Goal: Check status: Check status

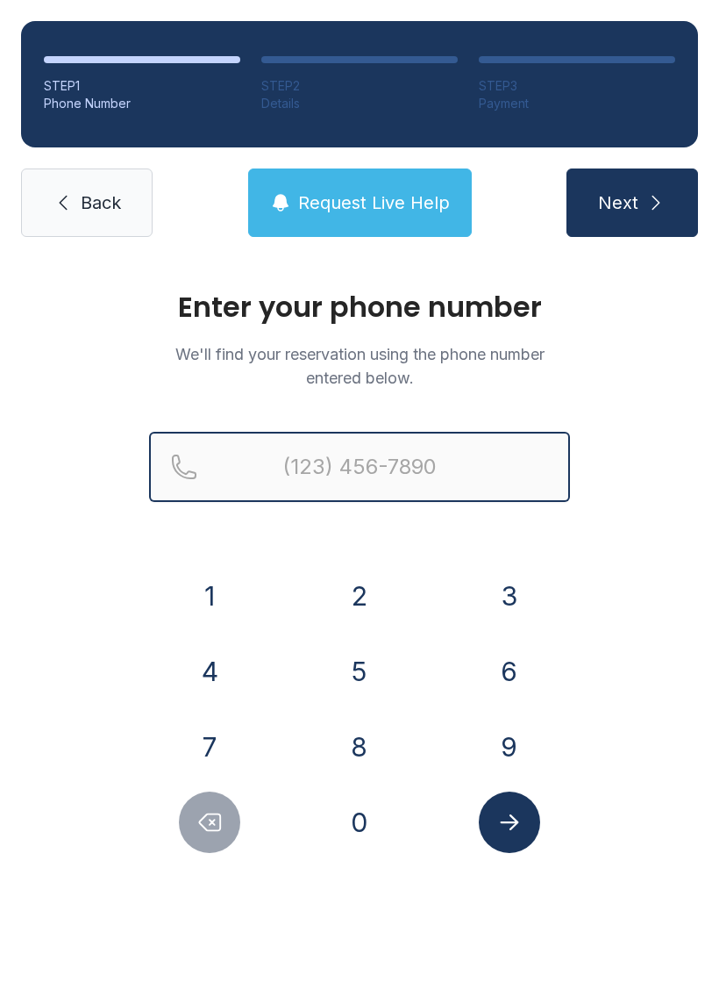
click at [291, 459] on input "Reservation phone number" at bounding box center [359, 467] width 421 height 70
type input "[PHONE_NUMBER]"
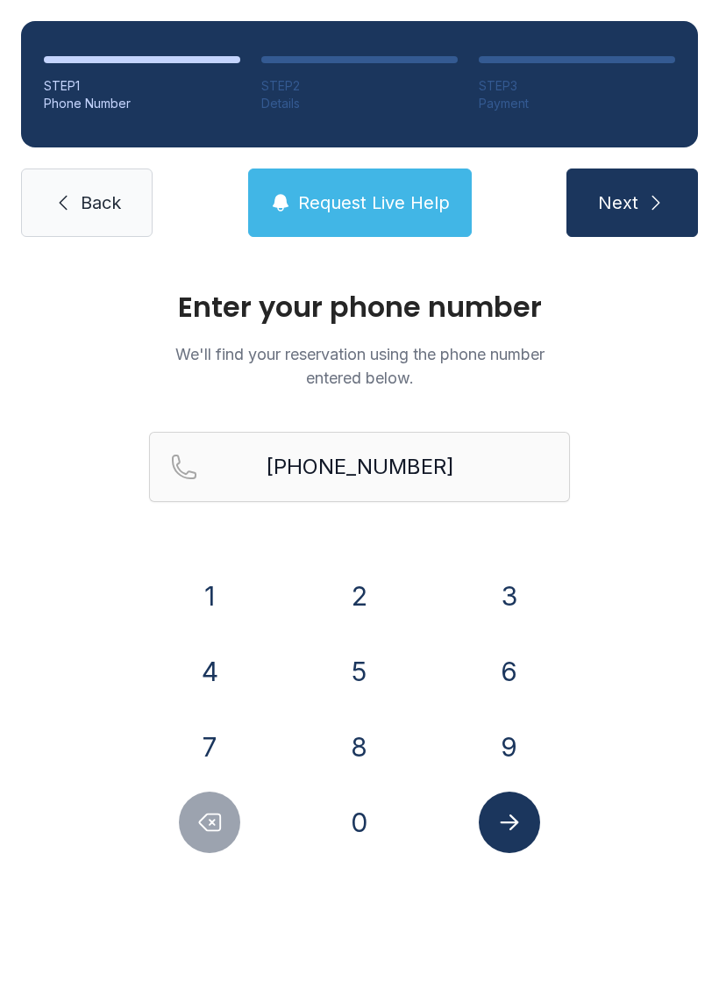
click at [654, 217] on button "Next" at bounding box center [633, 202] width 132 height 68
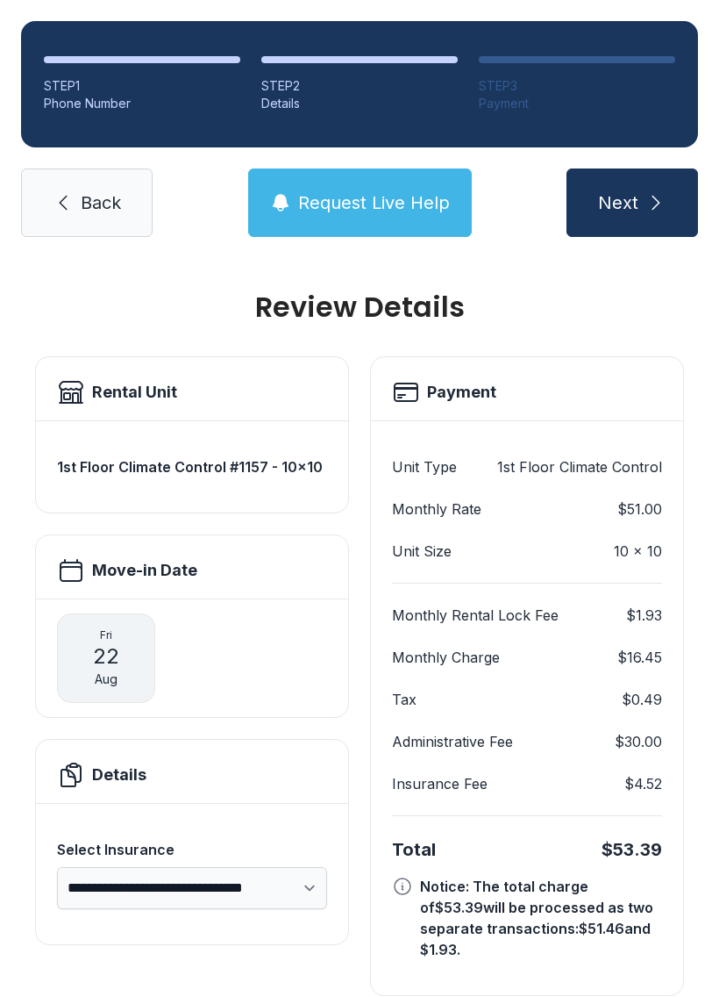
click at [490, 791] on div "Insurance Fee $4.52" at bounding box center [527, 783] width 270 height 21
click at [641, 205] on button "Next" at bounding box center [633, 202] width 132 height 68
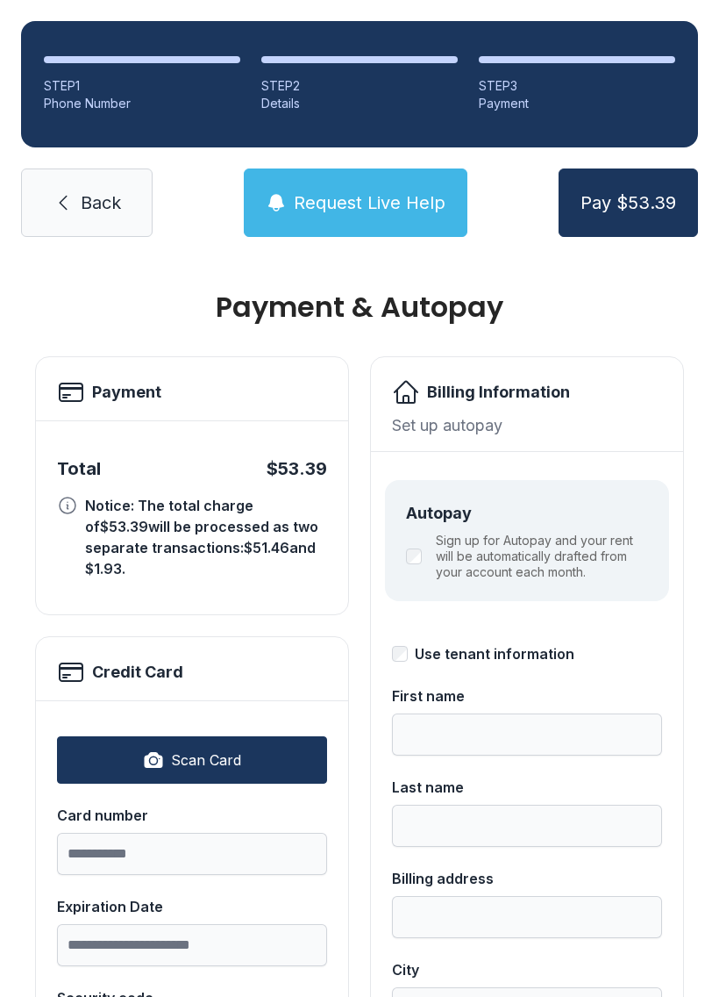
click at [104, 197] on span "Back" at bounding box center [101, 202] width 40 height 25
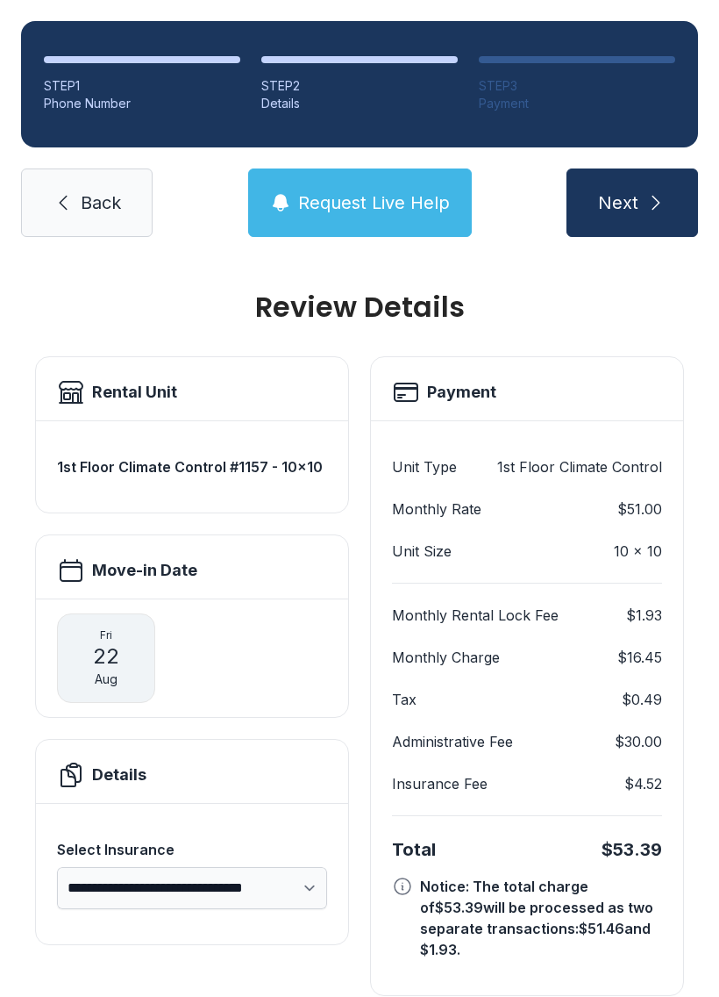
click at [83, 202] on span "Back" at bounding box center [101, 202] width 40 height 25
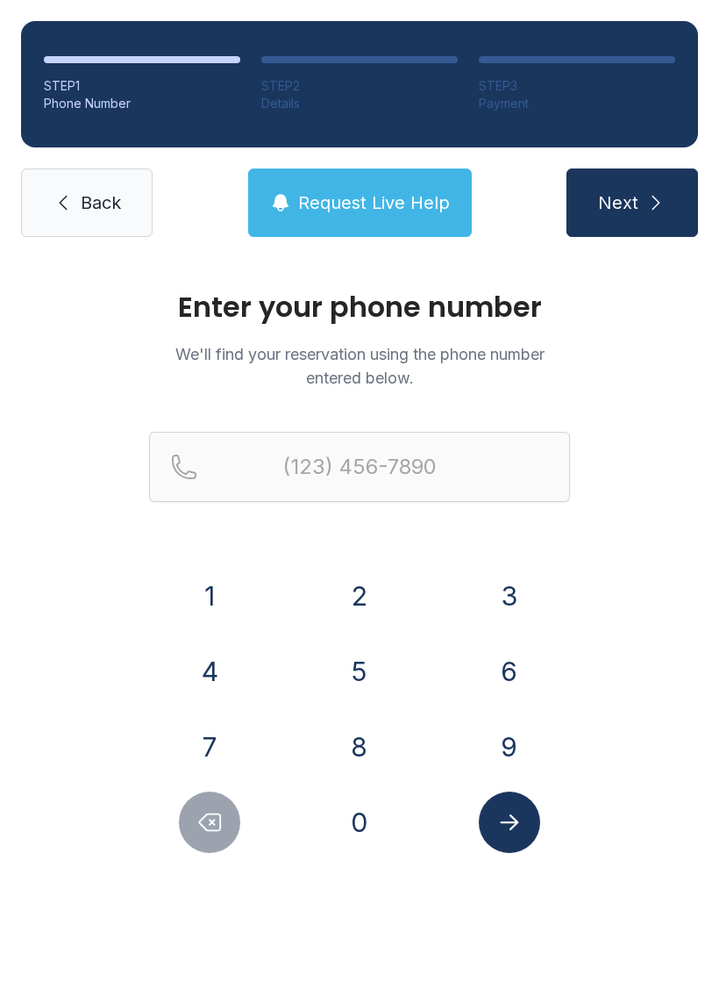
click at [641, 202] on button "Next" at bounding box center [633, 202] width 132 height 68
click at [641, 195] on button "Next" at bounding box center [633, 202] width 132 height 68
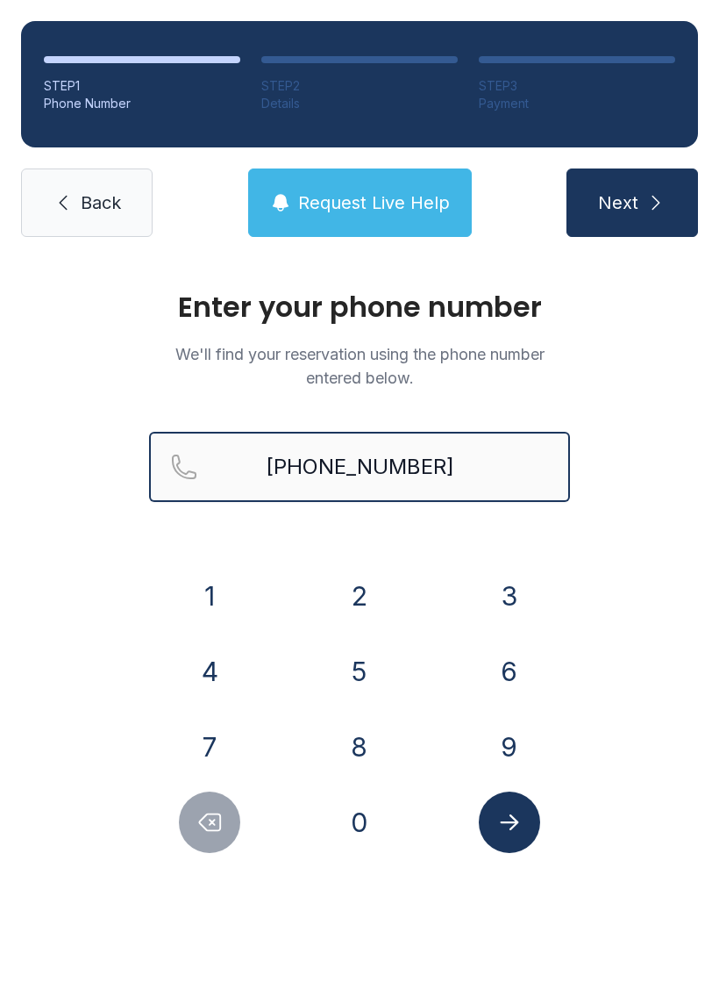
type input "[PHONE_NUMBER]"
click at [619, 215] on button "Next" at bounding box center [633, 202] width 132 height 68
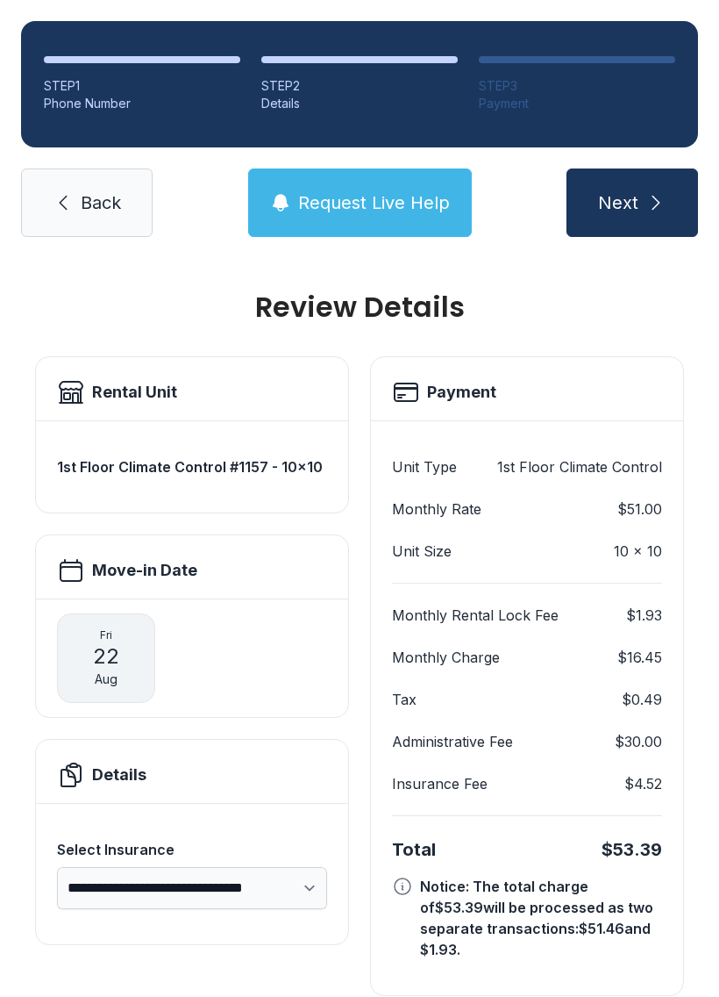
click at [632, 190] on span "Next" at bounding box center [618, 202] width 40 height 25
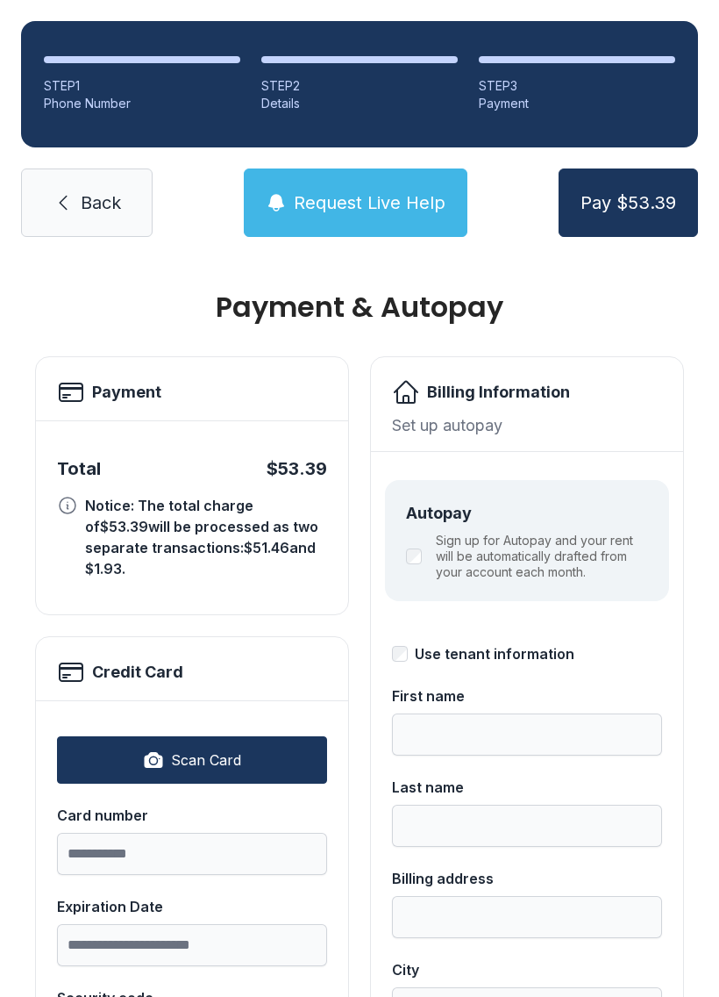
click at [188, 749] on span "Scan Card" at bounding box center [206, 759] width 70 height 21
click at [154, 833] on input "Card number" at bounding box center [192, 854] width 270 height 42
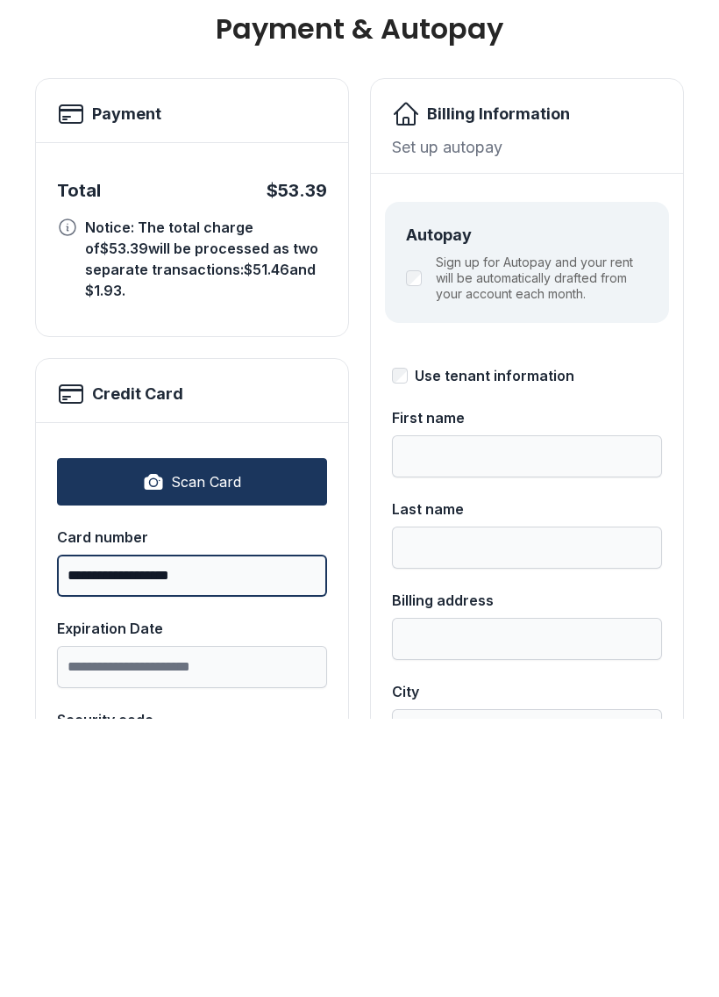
type input "**********"
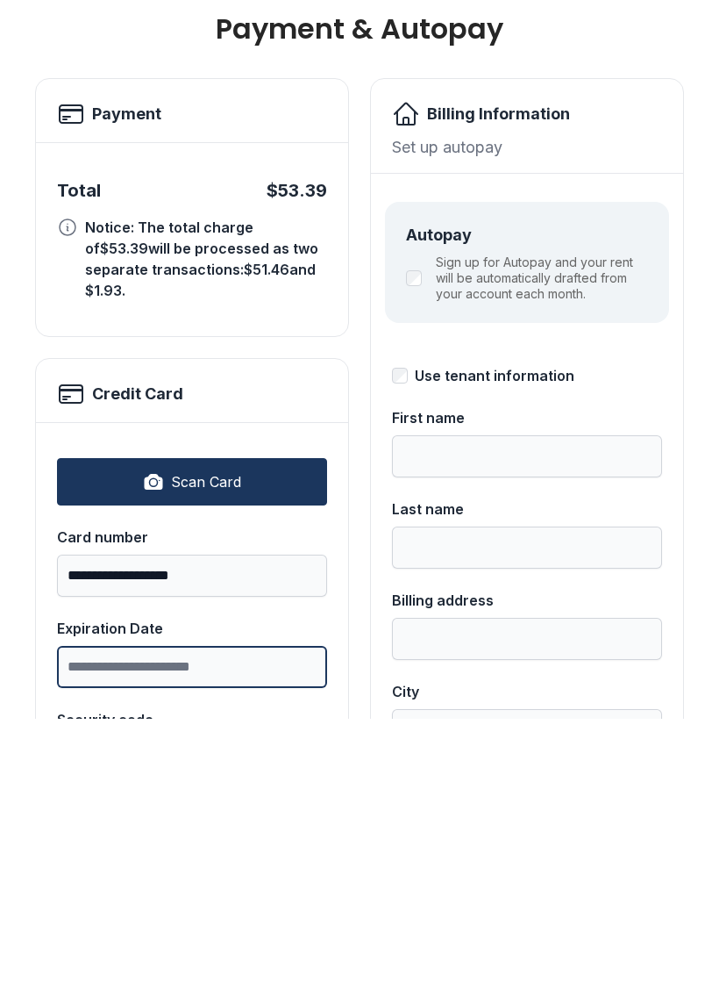
click at [118, 924] on input "Expiration Date" at bounding box center [192, 945] width 270 height 42
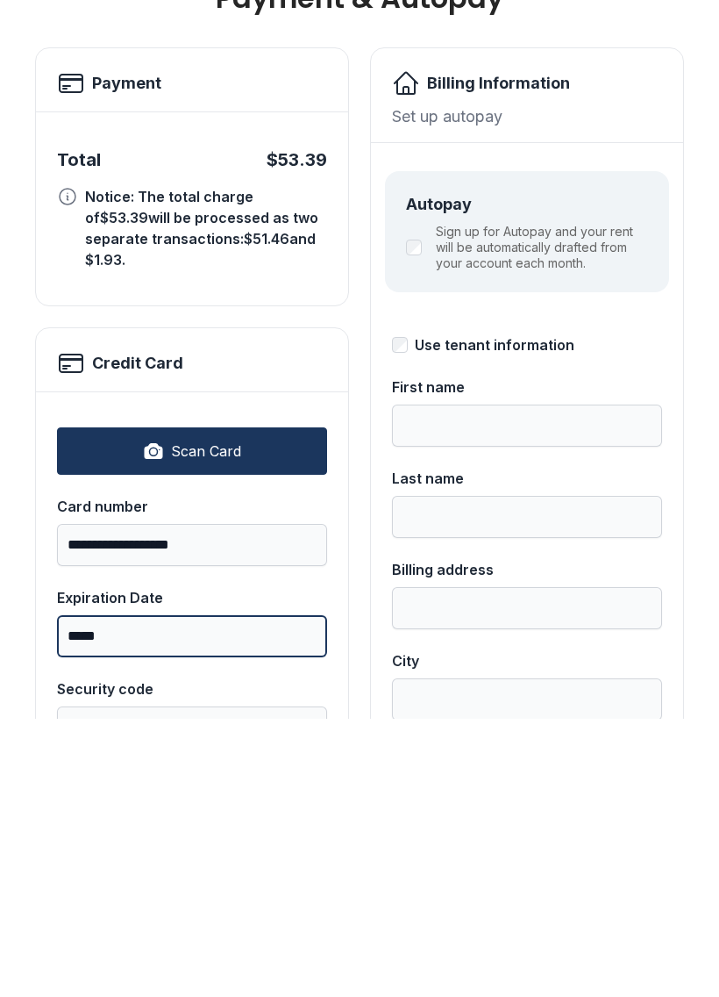
scroll to position [50, 0]
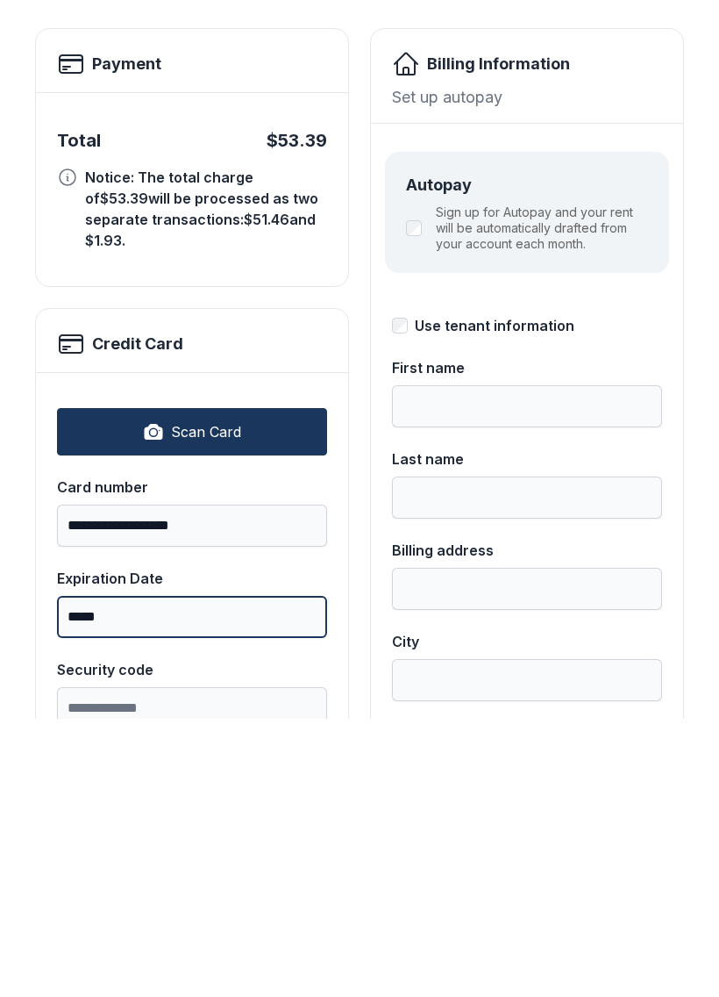
type input "*****"
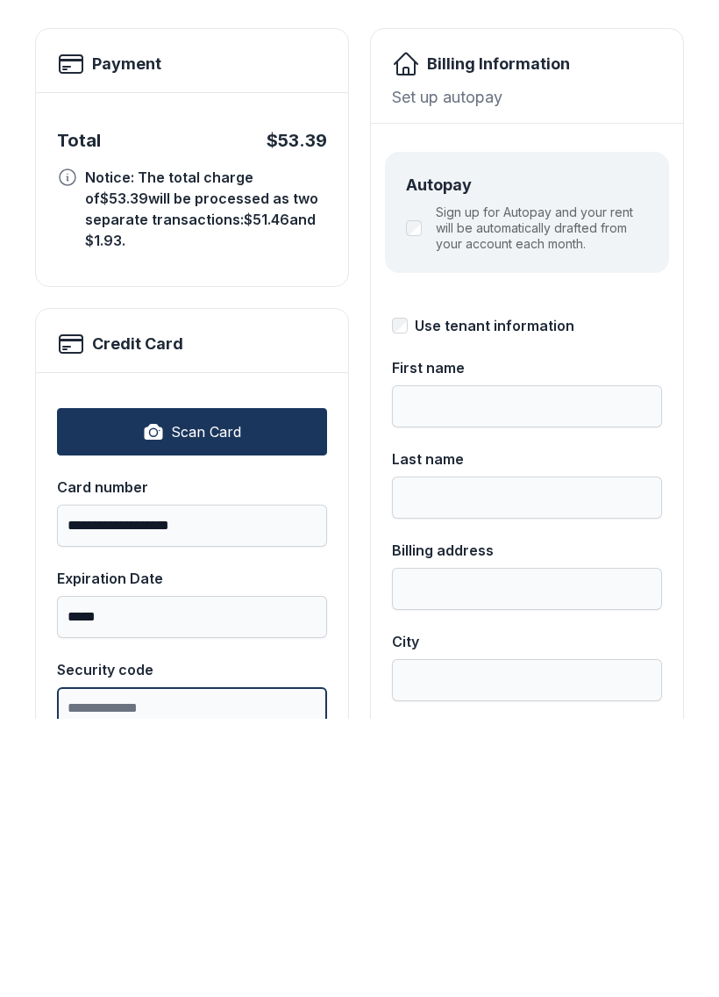
click at [179, 965] on input "Security code" at bounding box center [192, 986] width 270 height 42
type input "***"
click at [474, 663] on input "First name" at bounding box center [527, 684] width 270 height 42
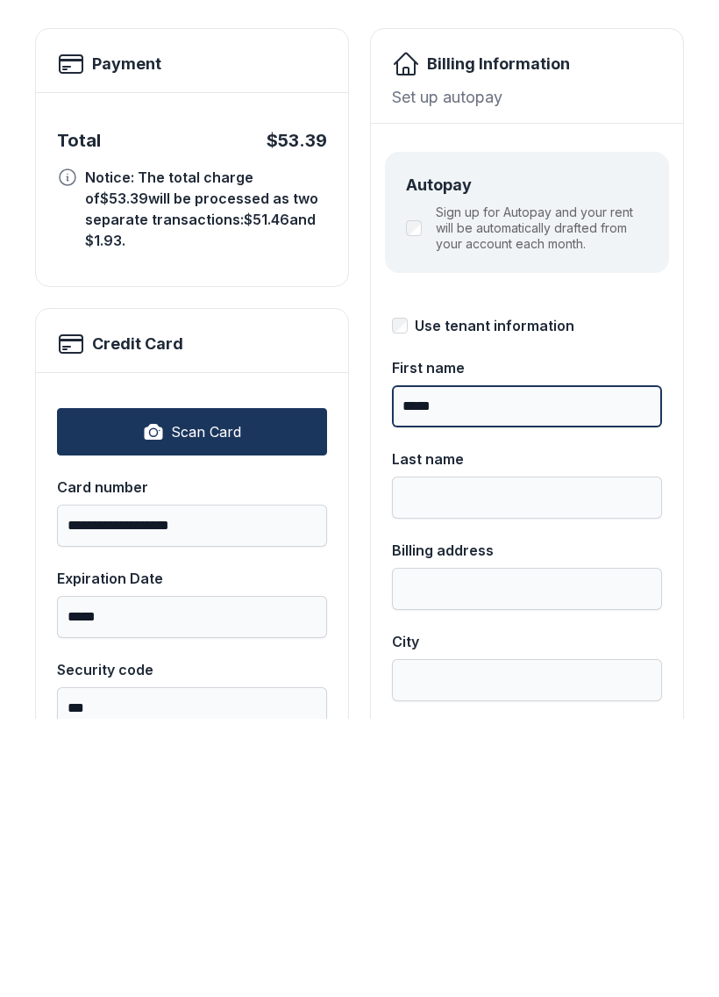
type input "*****"
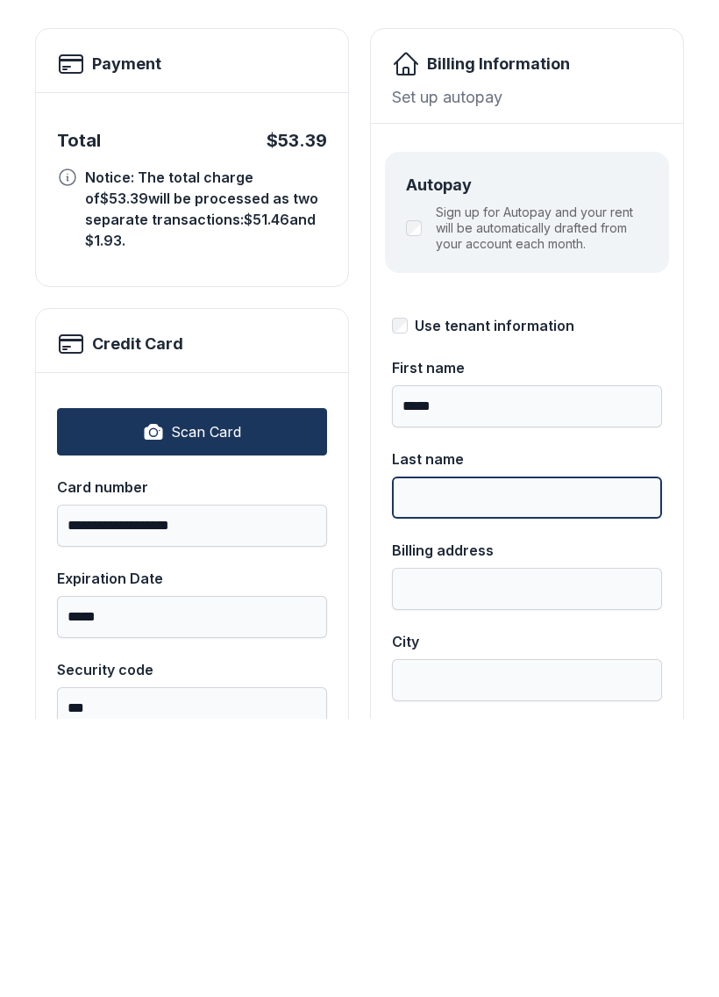
click at [453, 755] on input "Last name" at bounding box center [527, 776] width 270 height 42
type input "*********"
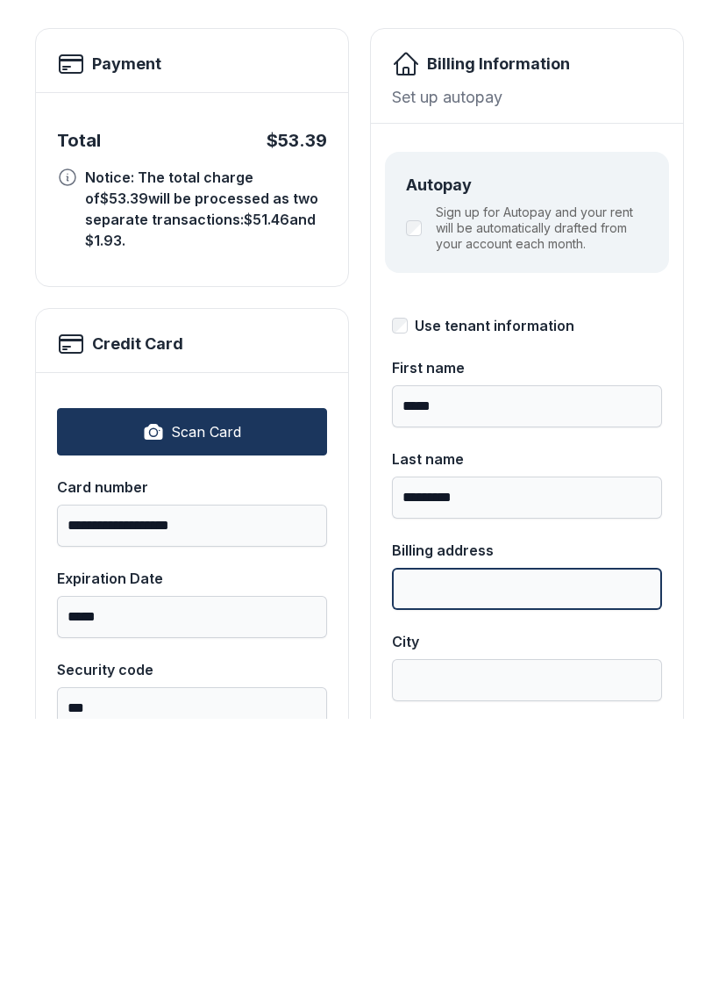
click at [470, 846] on input "Billing address" at bounding box center [527, 867] width 270 height 42
type input "**********"
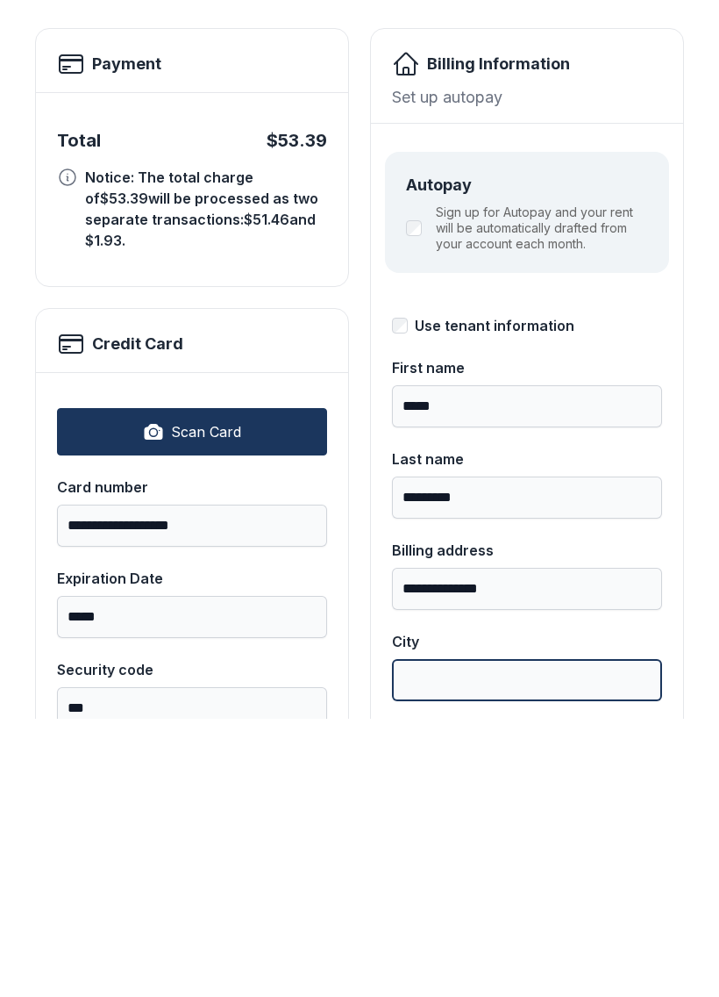
click at [471, 937] on input "City" at bounding box center [527, 958] width 270 height 42
type input "**********"
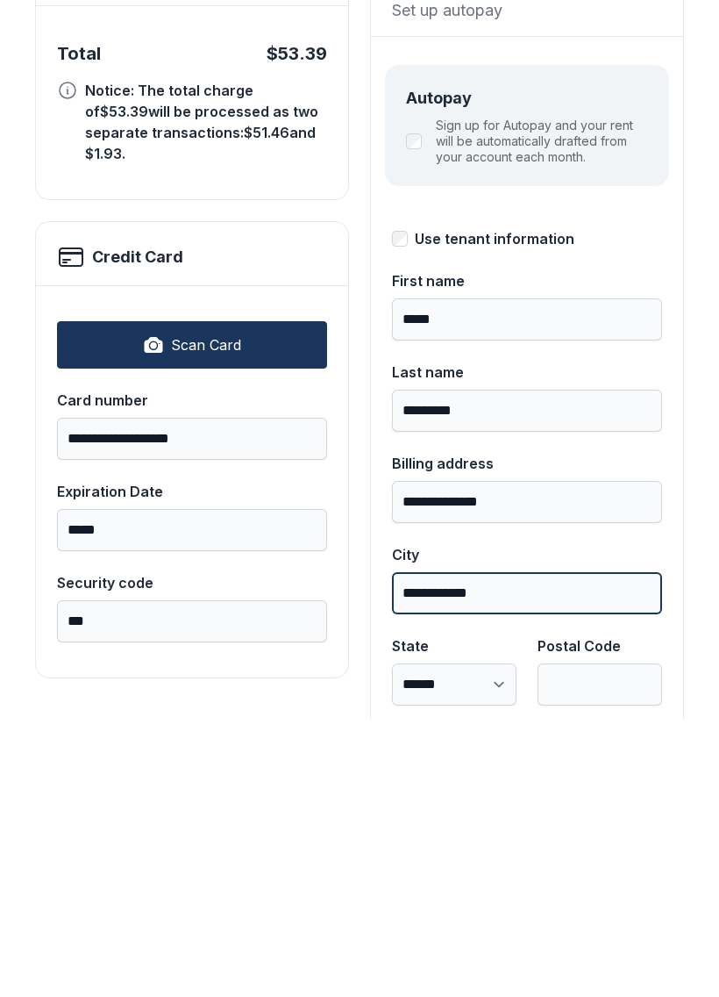
scroll to position [146, 0]
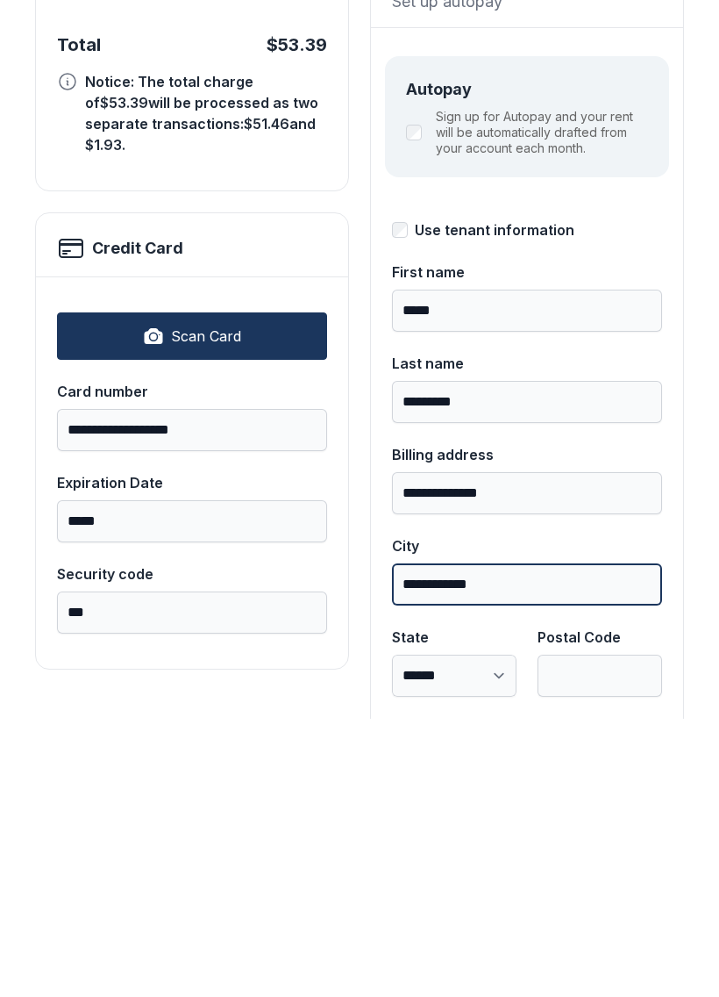
type input "**********"
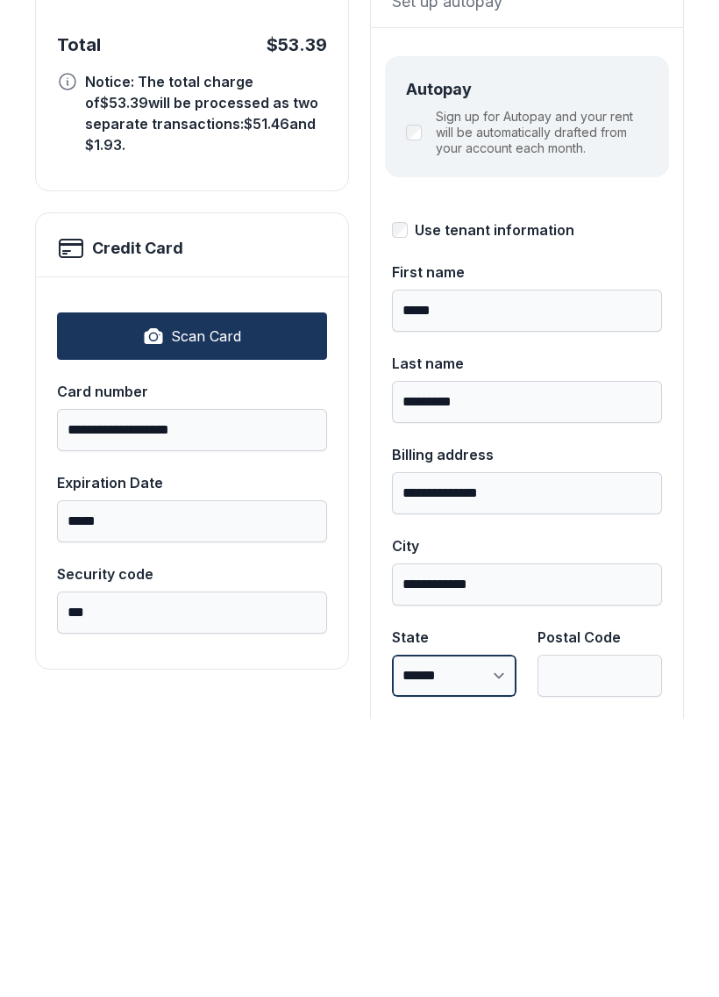
click at [464, 933] on select "**********" at bounding box center [454, 954] width 125 height 42
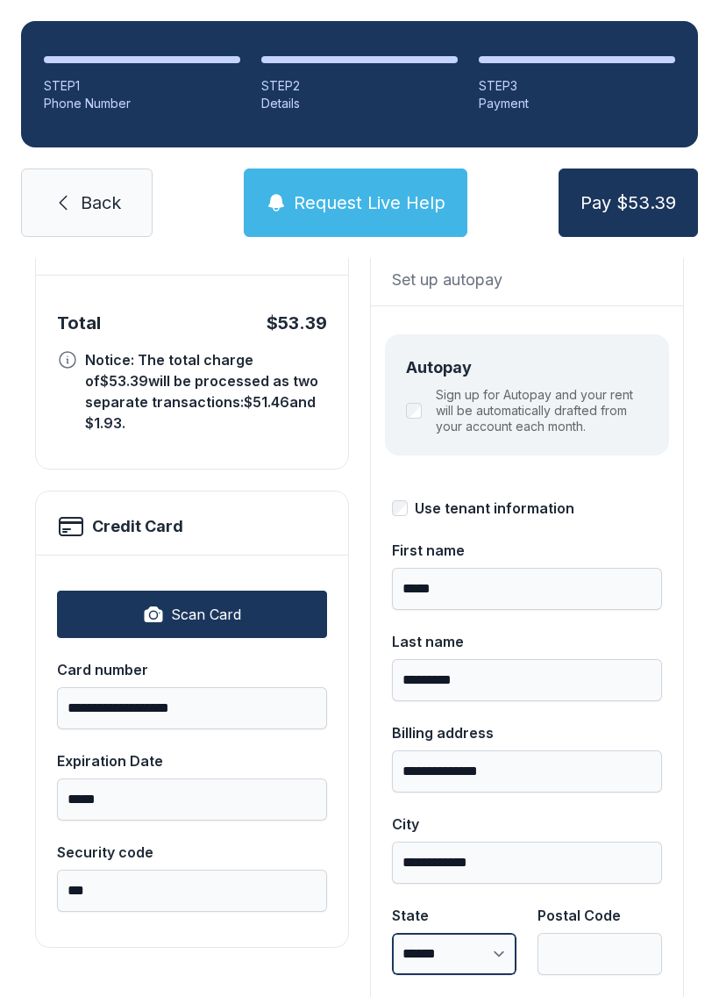
select select "**"
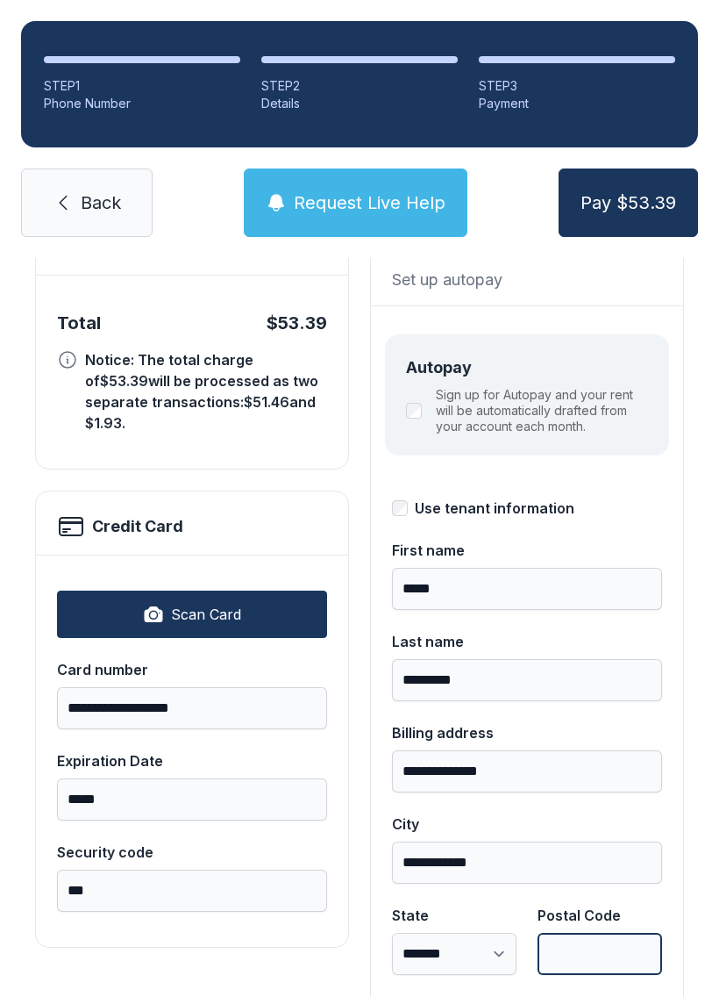
click at [562, 933] on input "Postal Code" at bounding box center [600, 954] width 125 height 42
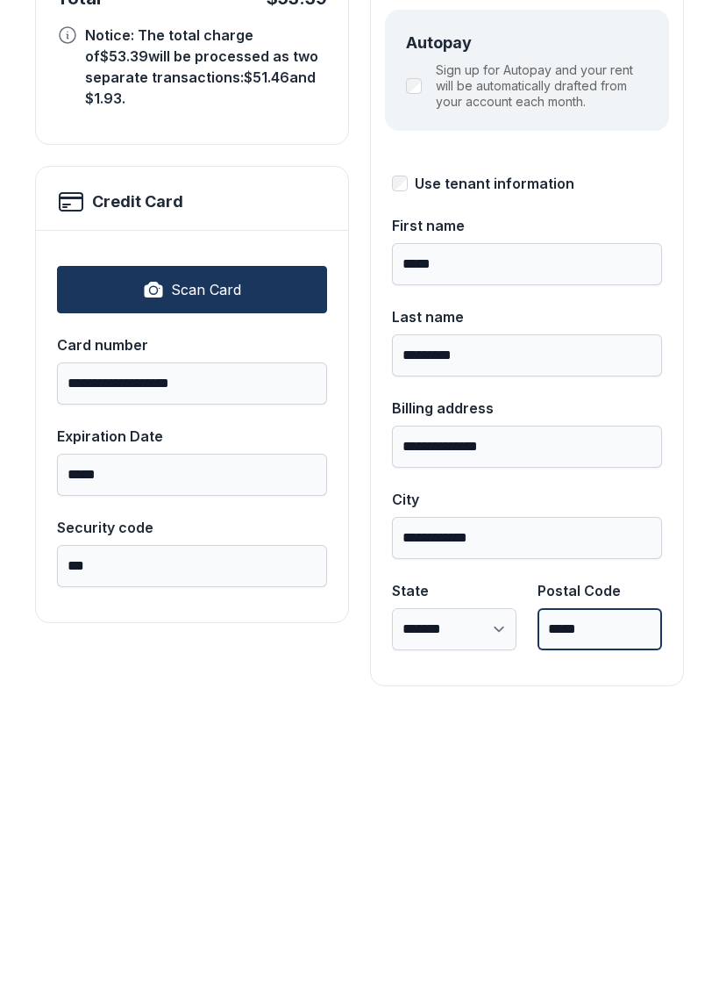
scroll to position [191, 0]
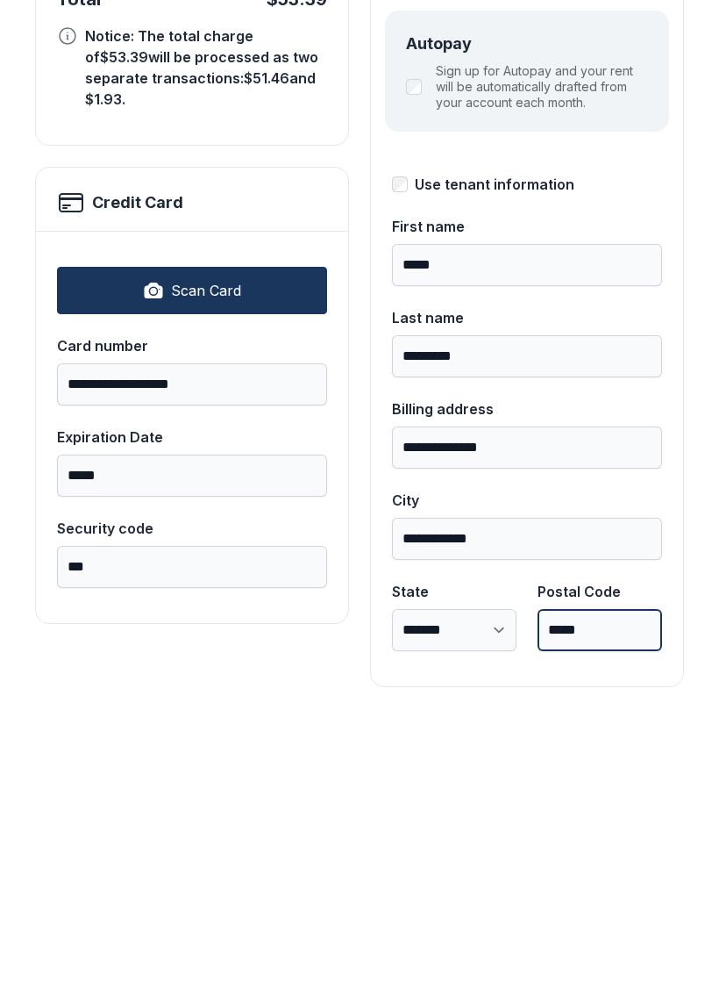
type input "*****"
click at [629, 168] on button "Pay $53.39" at bounding box center [629, 202] width 140 height 68
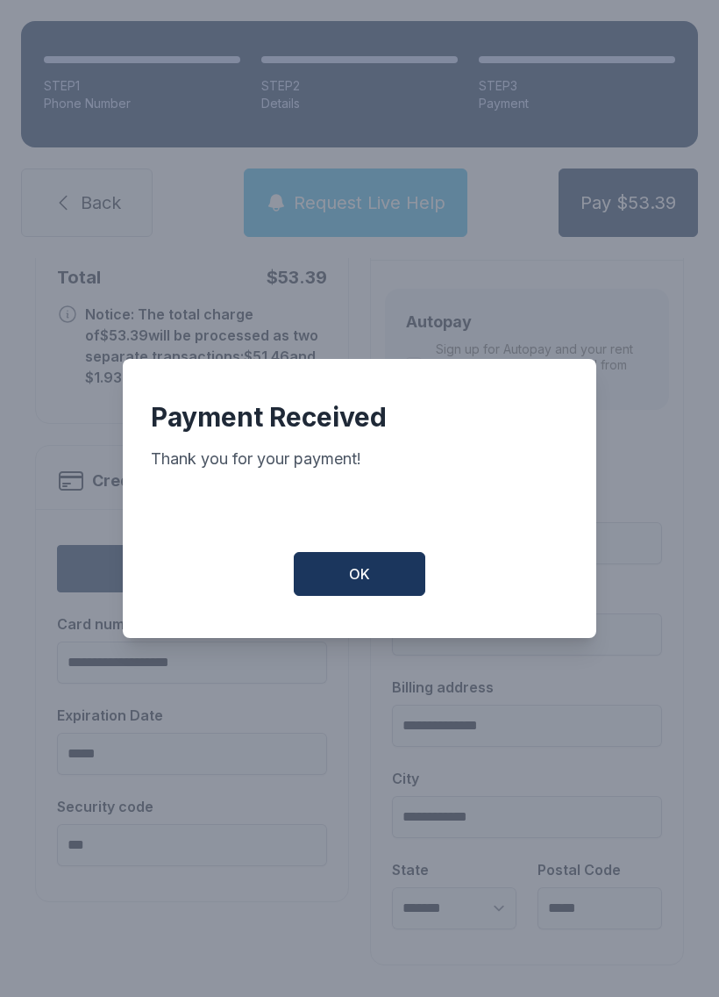
click at [369, 577] on span "OK" at bounding box center [359, 573] width 21 height 21
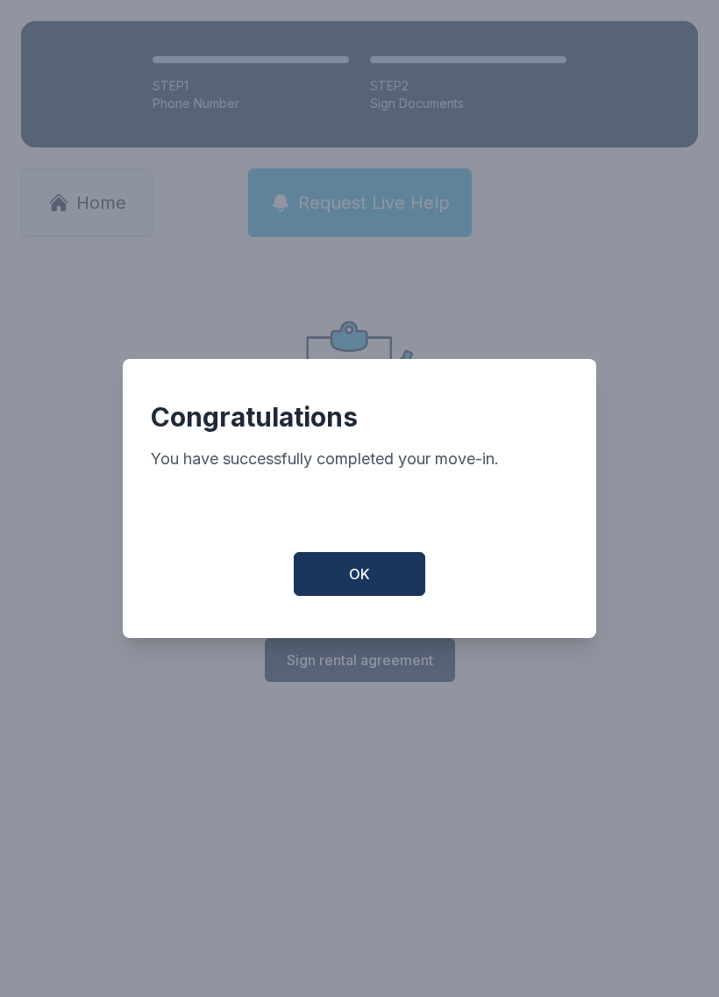
click at [360, 583] on span "OK" at bounding box center [359, 573] width 21 height 21
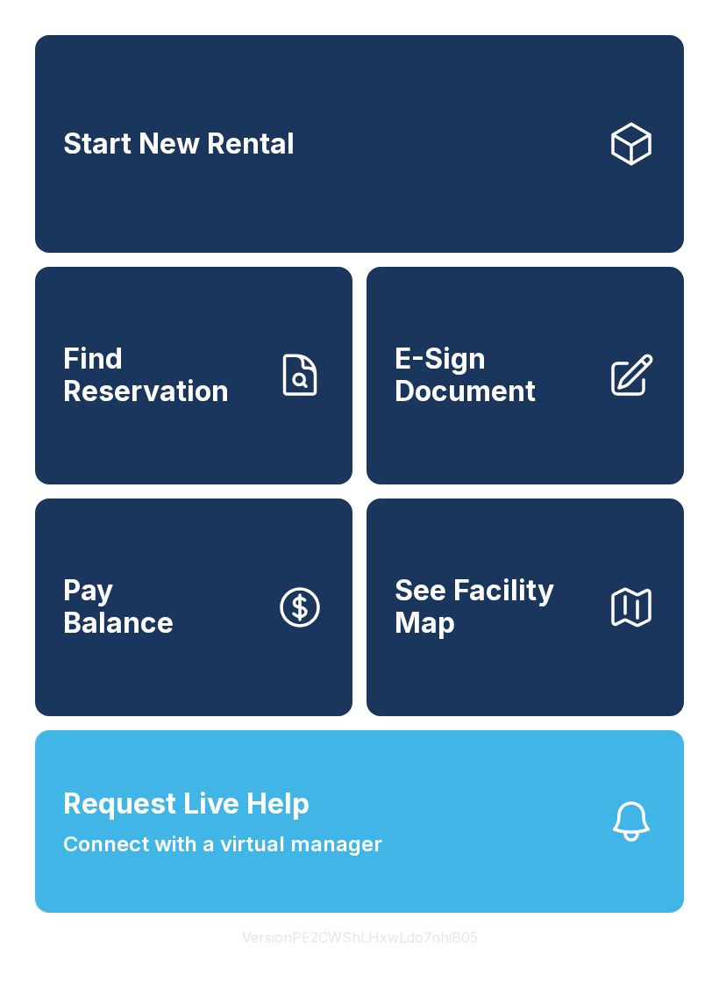
click at [548, 407] on span "E-Sign Document" at bounding box center [494, 375] width 198 height 64
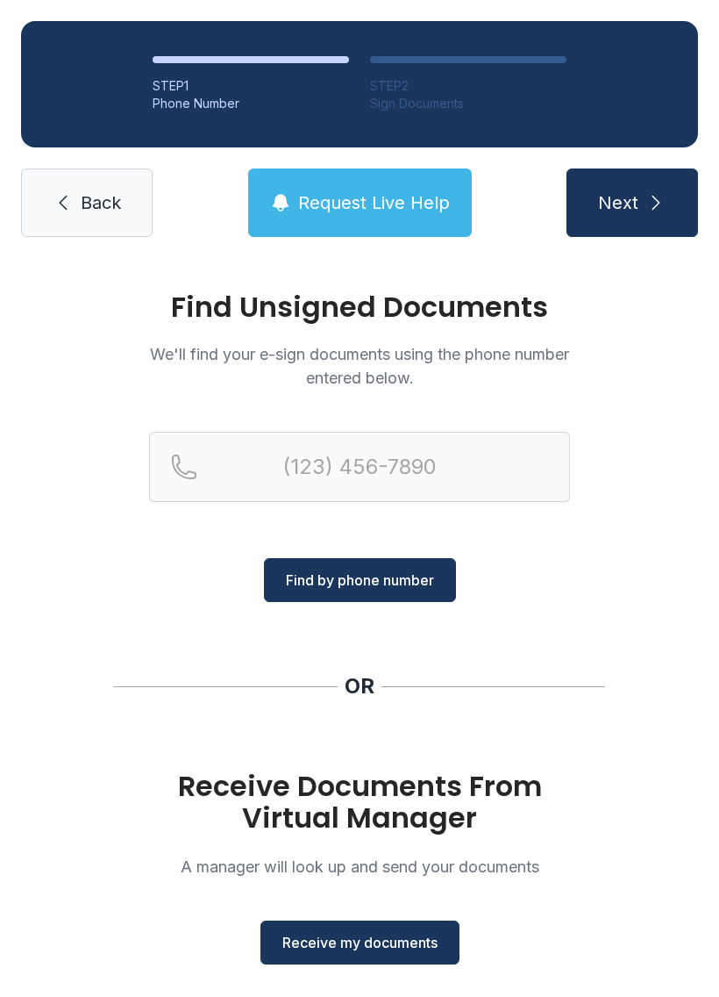
click at [372, 932] on span "Receive my documents" at bounding box center [360, 942] width 155 height 21
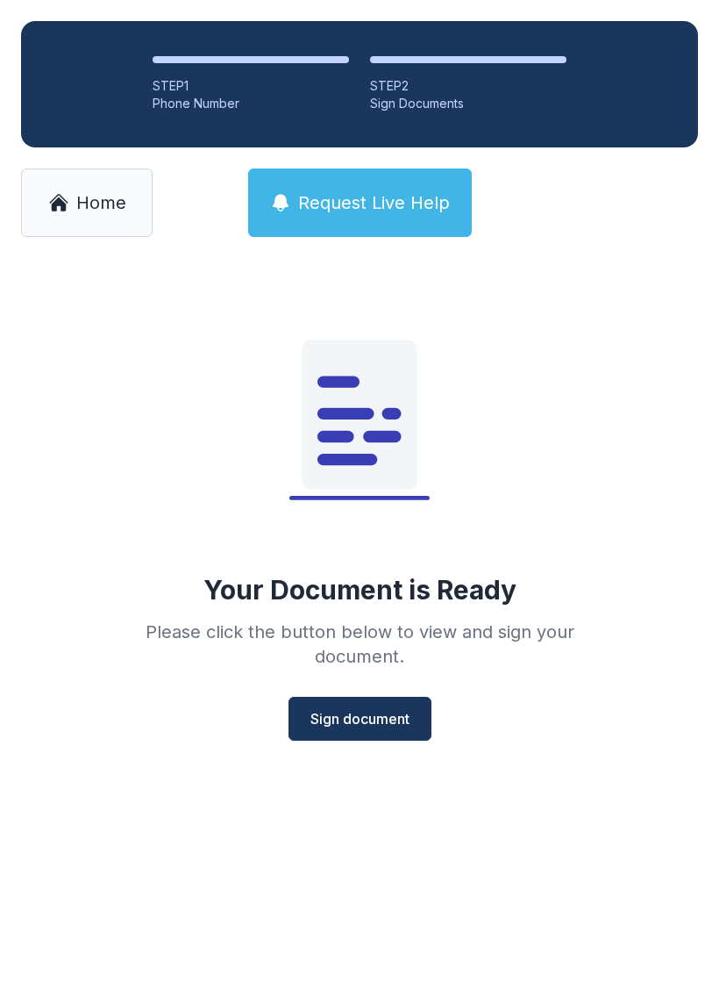
click at [361, 717] on span "Sign document" at bounding box center [360, 718] width 99 height 21
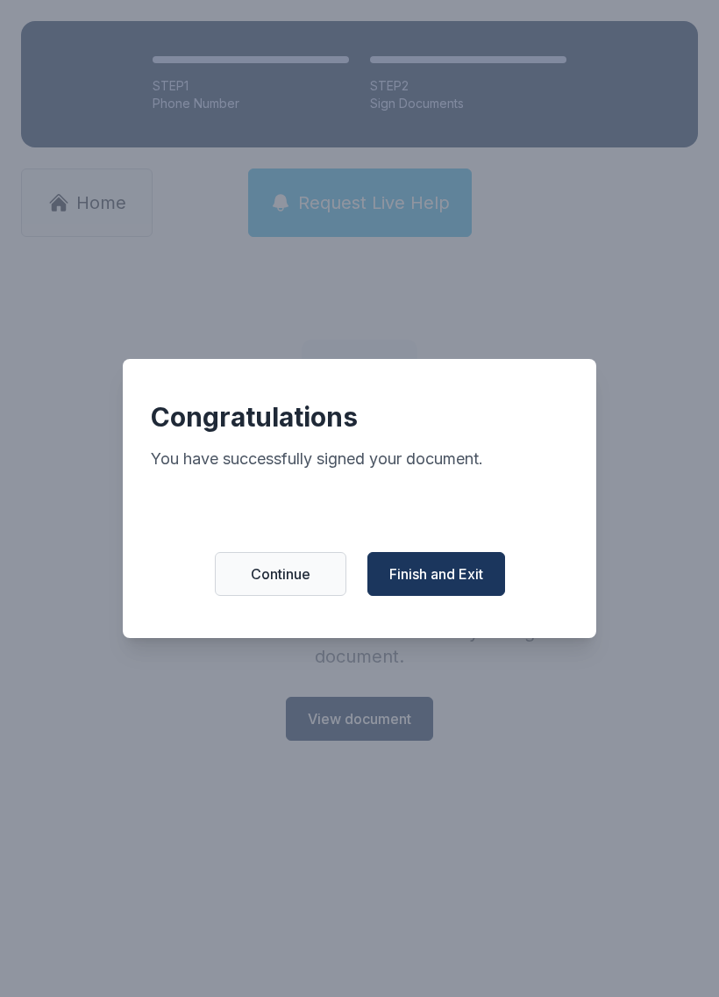
click at [443, 584] on span "Finish and Exit" at bounding box center [437, 573] width 94 height 21
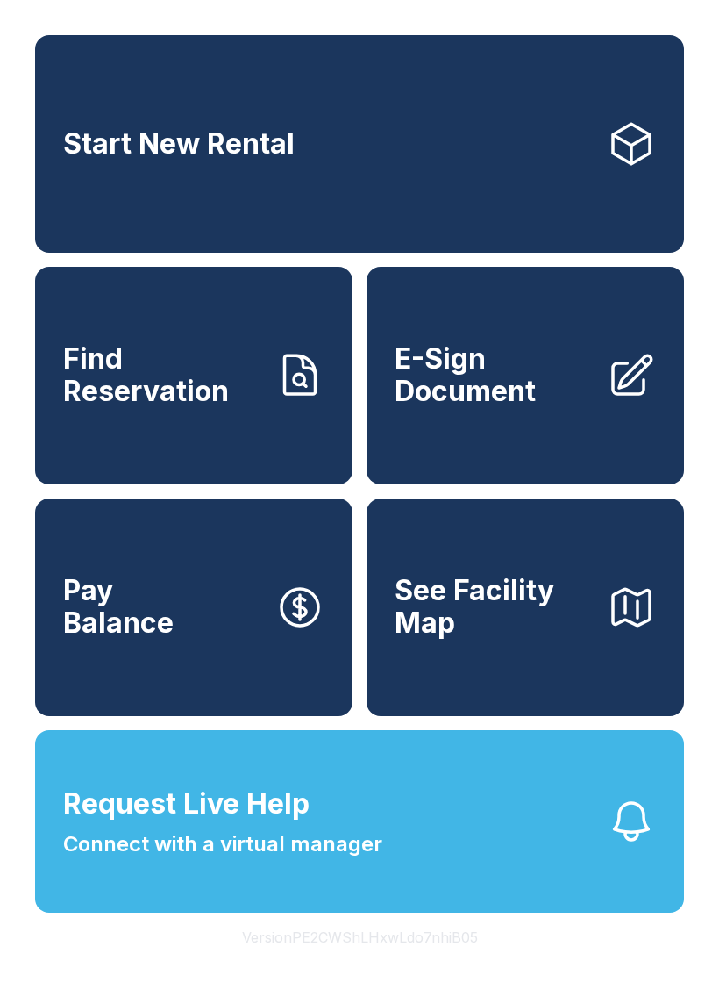
click at [240, 407] on span "Find Reservation" at bounding box center [162, 375] width 198 height 64
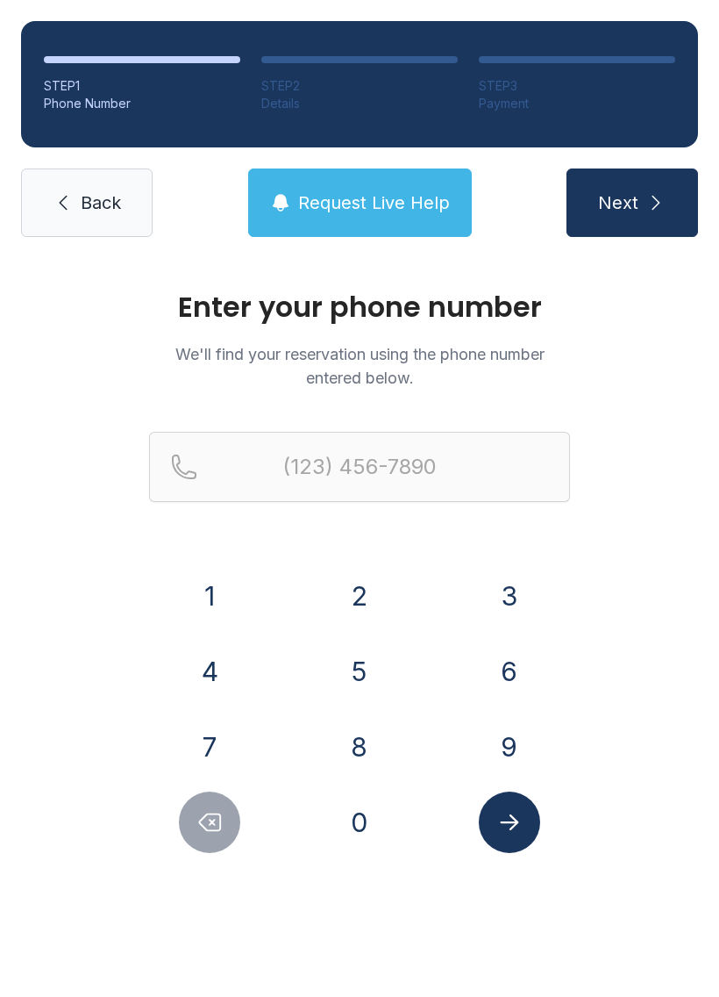
click at [496, 749] on button "9" at bounding box center [509, 746] width 61 height 61
click at [361, 657] on button "5" at bounding box center [359, 671] width 61 height 61
click at [211, 669] on button "4" at bounding box center [209, 671] width 61 height 61
click at [217, 741] on button "7" at bounding box center [209, 746] width 61 height 61
click at [369, 831] on button "0" at bounding box center [359, 821] width 61 height 61
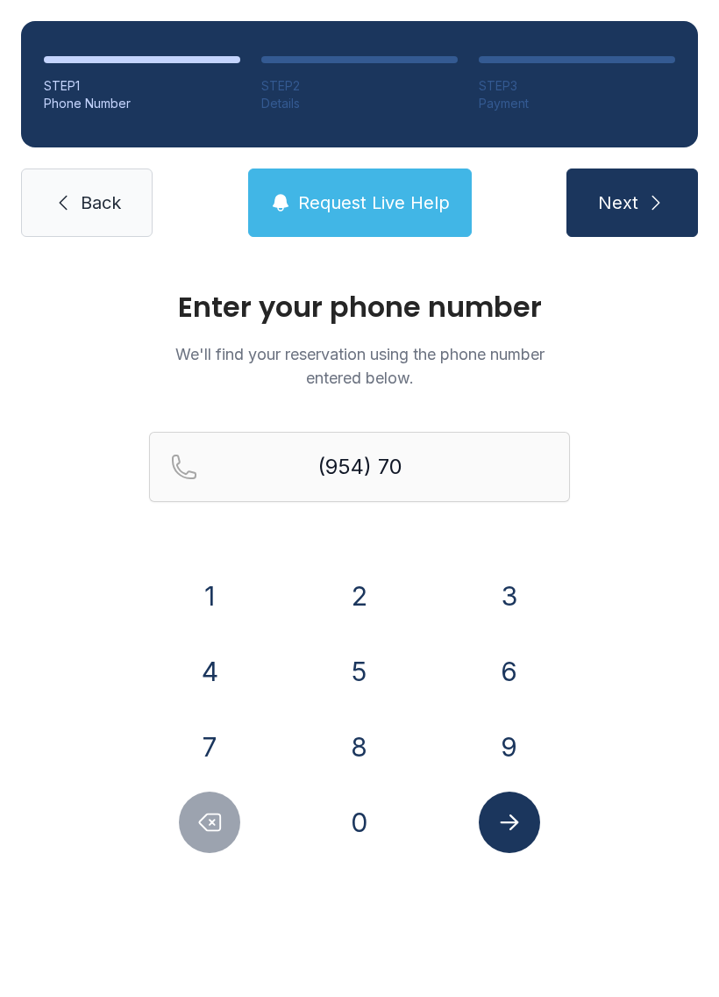
click at [369, 813] on button "0" at bounding box center [359, 821] width 61 height 61
click at [372, 726] on button "8" at bounding box center [359, 746] width 61 height 61
click at [362, 654] on button "5" at bounding box center [359, 671] width 61 height 61
click at [363, 739] on button "8" at bounding box center [359, 746] width 61 height 61
click at [371, 596] on button "2" at bounding box center [359, 595] width 61 height 61
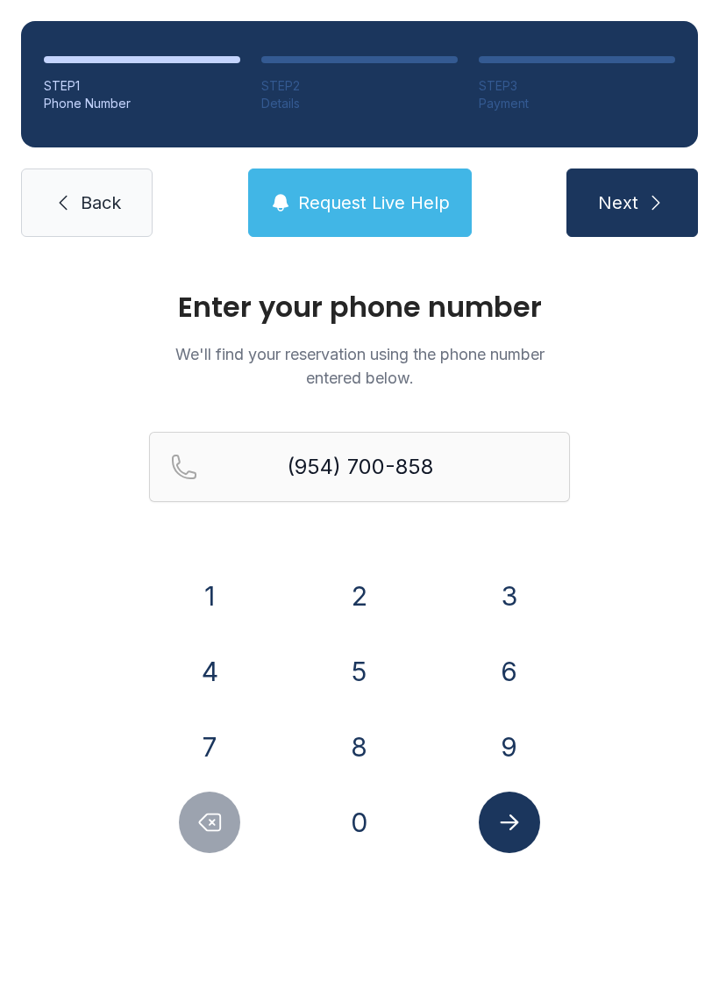
type input "[PHONE_NUMBER]"
click at [520, 805] on button "Submit lookup form" at bounding box center [509, 821] width 61 height 61
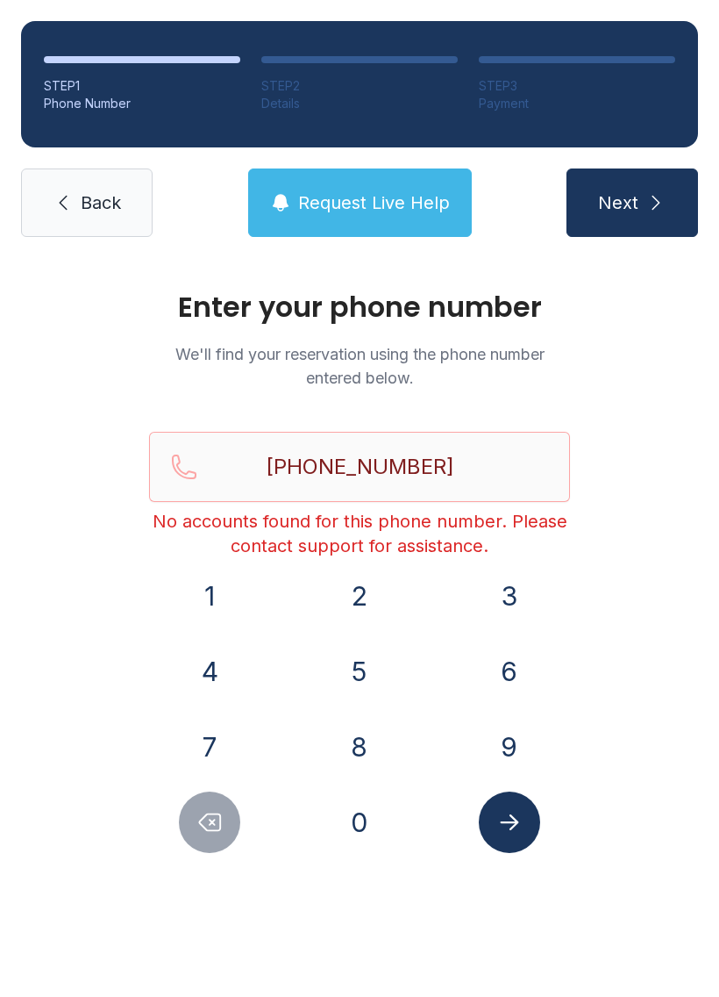
click at [112, 197] on span "Back" at bounding box center [101, 202] width 40 height 25
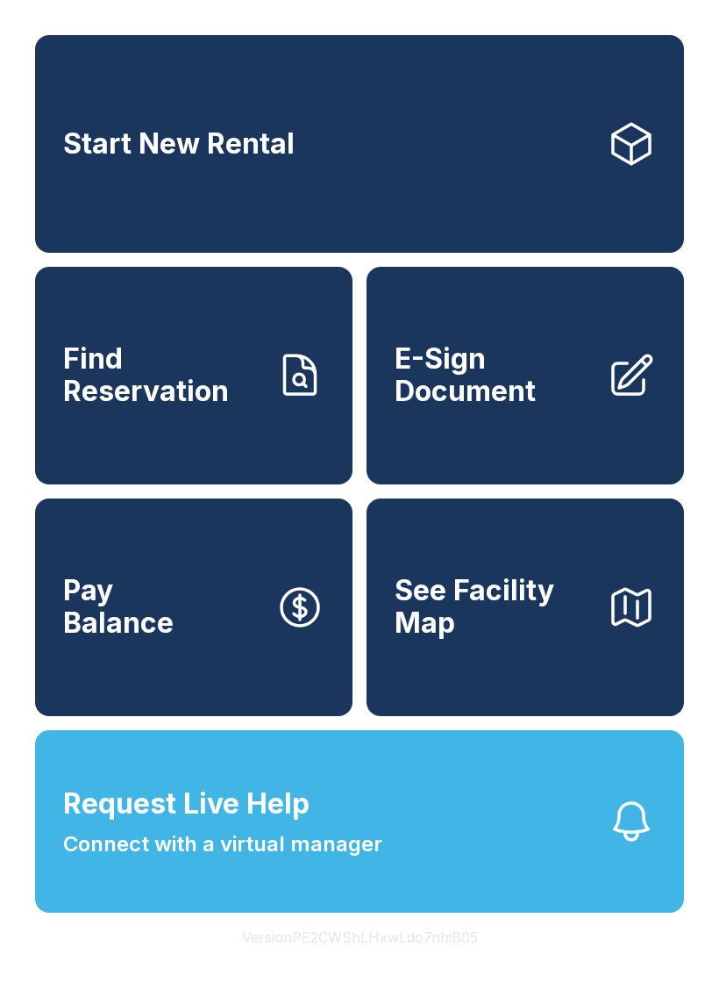
click at [189, 407] on span "Find Reservation" at bounding box center [162, 375] width 198 height 64
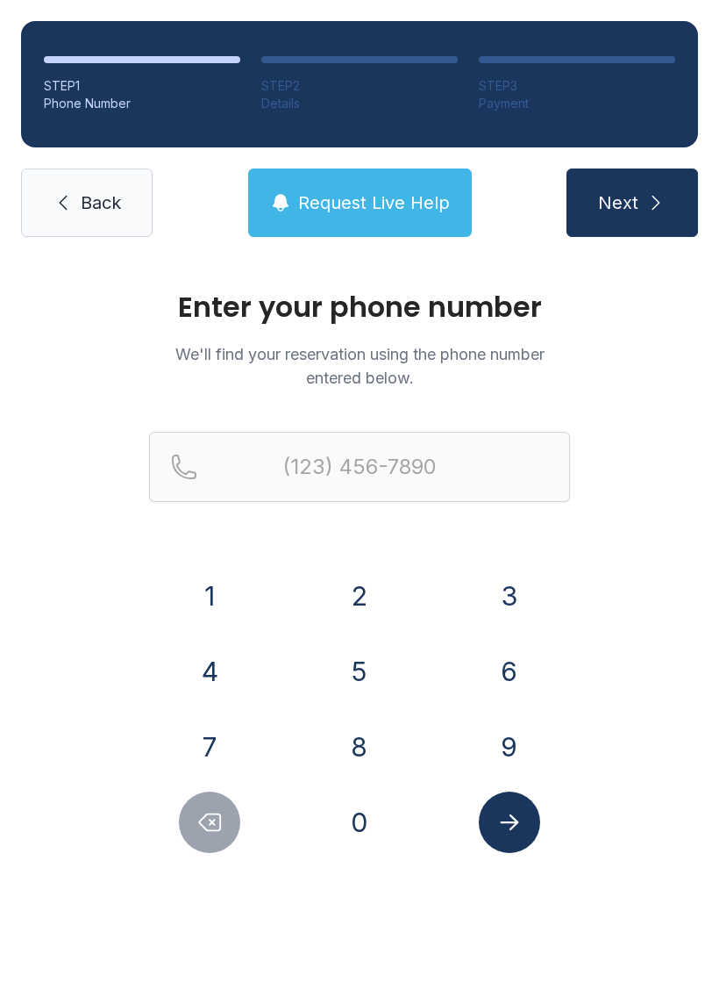
click at [366, 591] on button "2" at bounding box center [359, 595] width 61 height 61
click at [516, 590] on button "3" at bounding box center [509, 595] width 61 height 61
click at [514, 745] on button "9" at bounding box center [509, 746] width 61 height 61
click at [224, 659] on button "4" at bounding box center [209, 671] width 61 height 61
click at [367, 666] on button "5" at bounding box center [359, 671] width 61 height 61
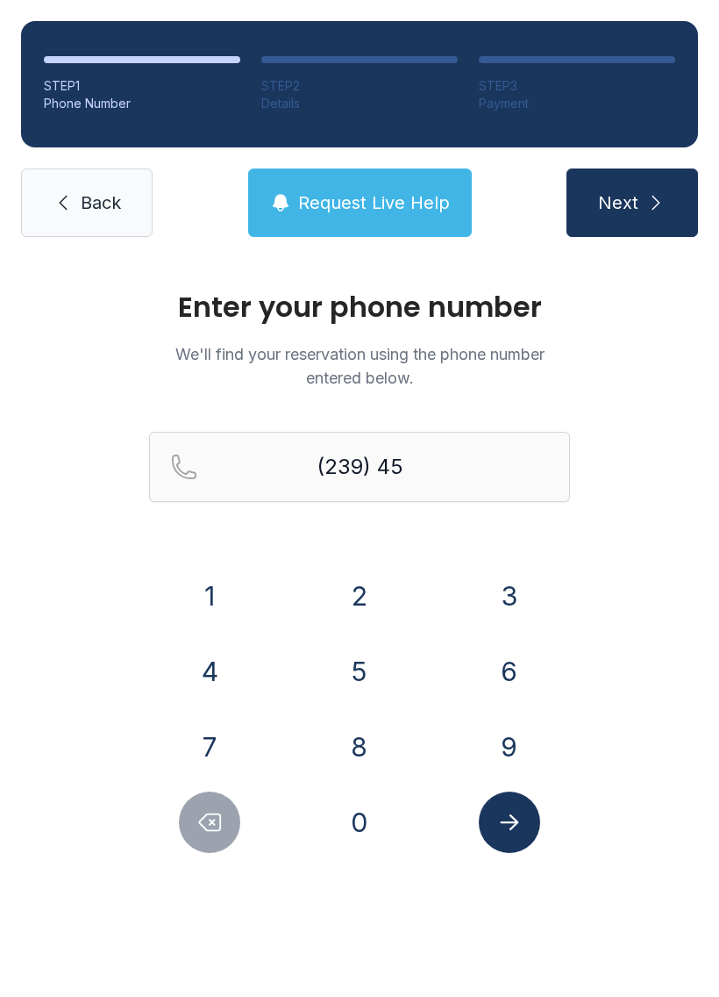
click at [209, 592] on button "1" at bounding box center [209, 595] width 61 height 61
click at [210, 598] on button "1" at bounding box center [209, 595] width 61 height 61
click at [207, 674] on button "4" at bounding box center [209, 671] width 61 height 61
click at [363, 740] on button "8" at bounding box center [359, 746] width 61 height 61
click at [487, 685] on button "6" at bounding box center [509, 671] width 61 height 61
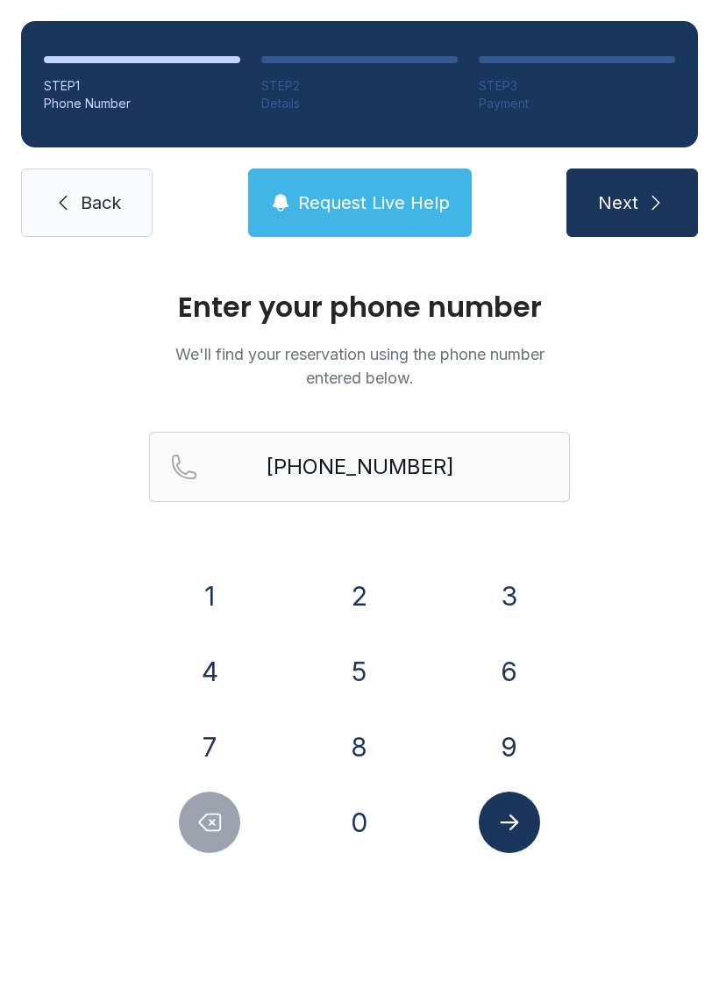
click at [507, 812] on icon "Submit lookup form" at bounding box center [510, 822] width 26 height 26
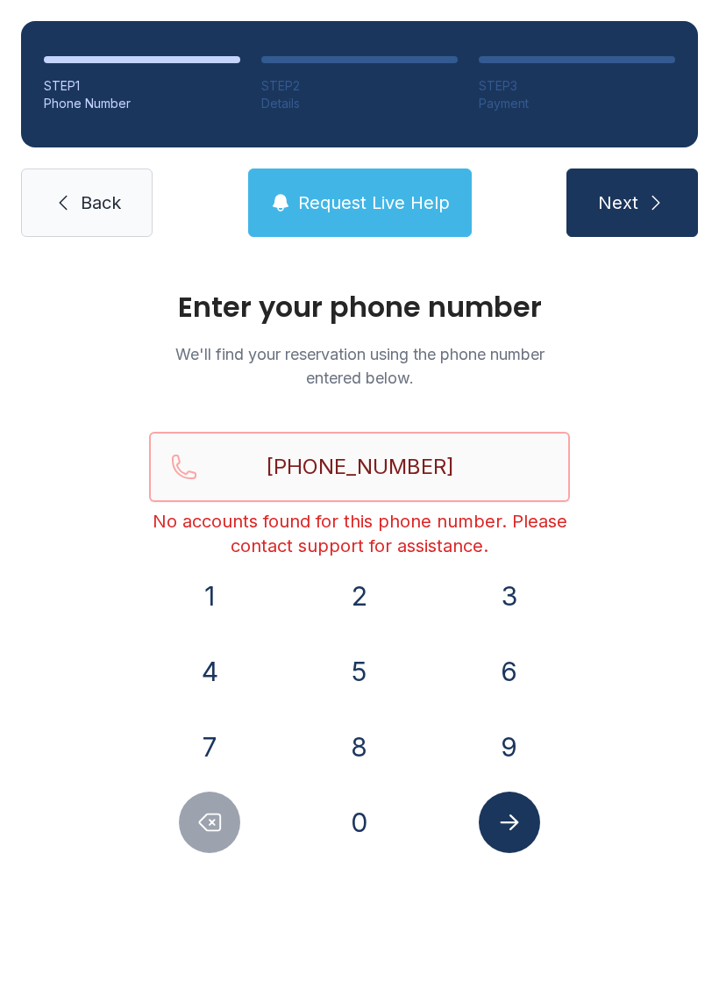
click at [496, 459] on input "[PHONE_NUMBER]" at bounding box center [359, 467] width 421 height 70
click at [635, 519] on div "Enter your phone number We'll find your reservation using the phone number ente…" at bounding box center [359, 590] width 719 height 665
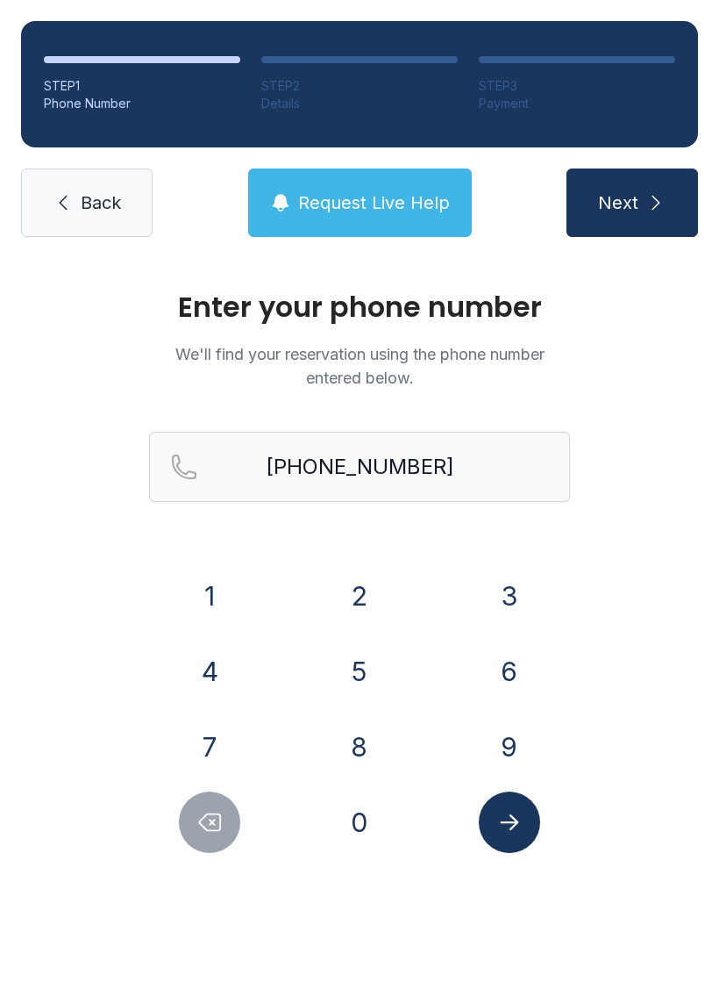
click at [236, 816] on button "Delete number" at bounding box center [209, 821] width 61 height 61
click at [234, 820] on button "Delete number" at bounding box center [209, 821] width 61 height 61
click at [204, 822] on icon "Delete number" at bounding box center [210, 822] width 26 height 26
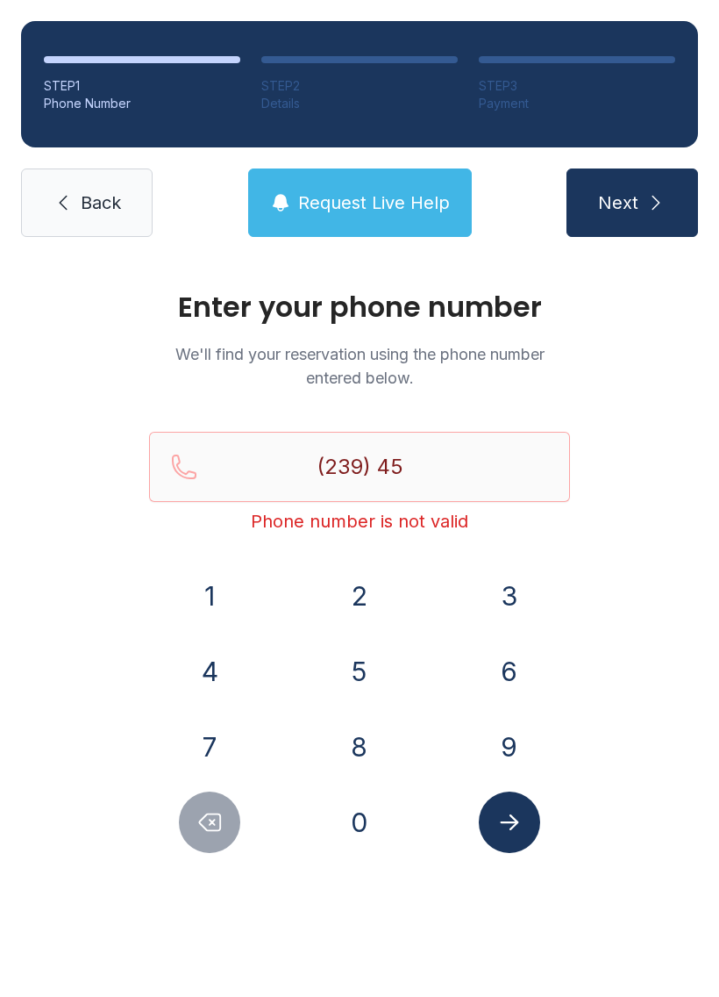
click at [210, 837] on button "Delete number" at bounding box center [209, 821] width 61 height 61
click at [213, 826] on icon "Delete number" at bounding box center [210, 822] width 26 height 26
type input "(2"
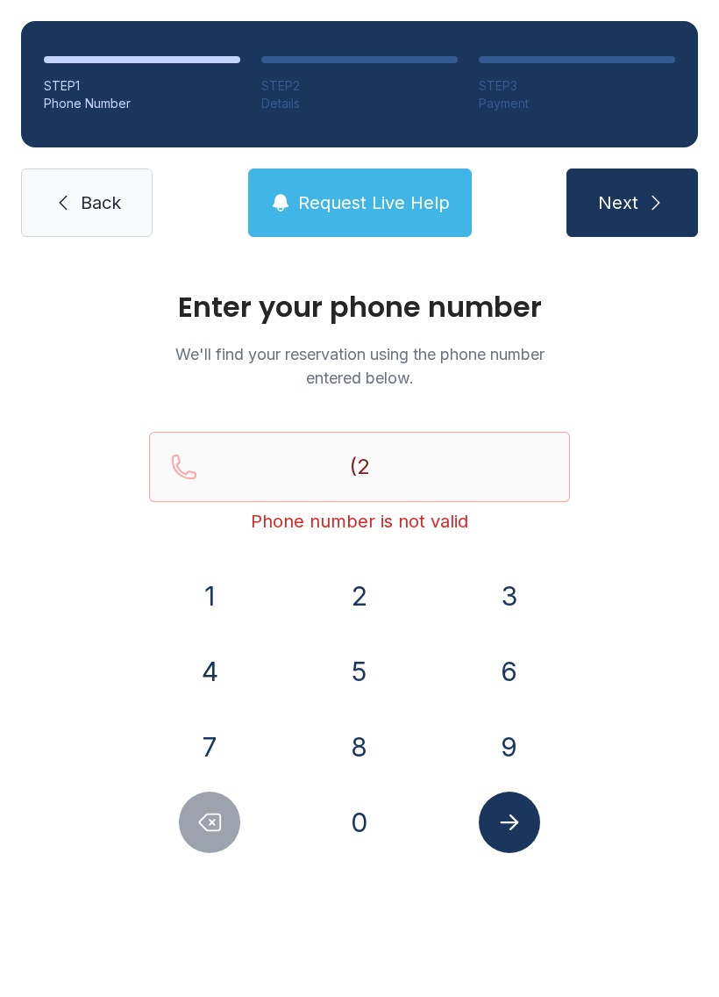
click at [197, 816] on icon "Delete number" at bounding box center [210, 822] width 26 height 26
click at [187, 816] on button "Delete number" at bounding box center [209, 821] width 61 height 61
click at [483, 458] on input "Reservation phone number" at bounding box center [359, 467] width 421 height 70
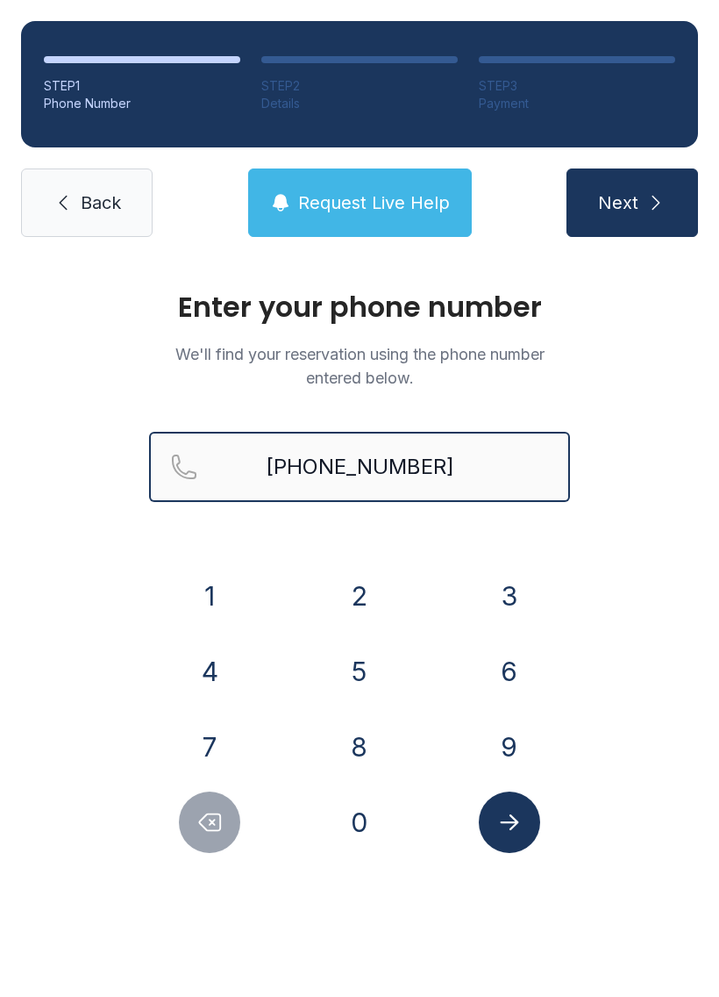
type input "[PHONE_NUMBER]"
click at [664, 210] on icon "submit" at bounding box center [656, 202] width 21 height 21
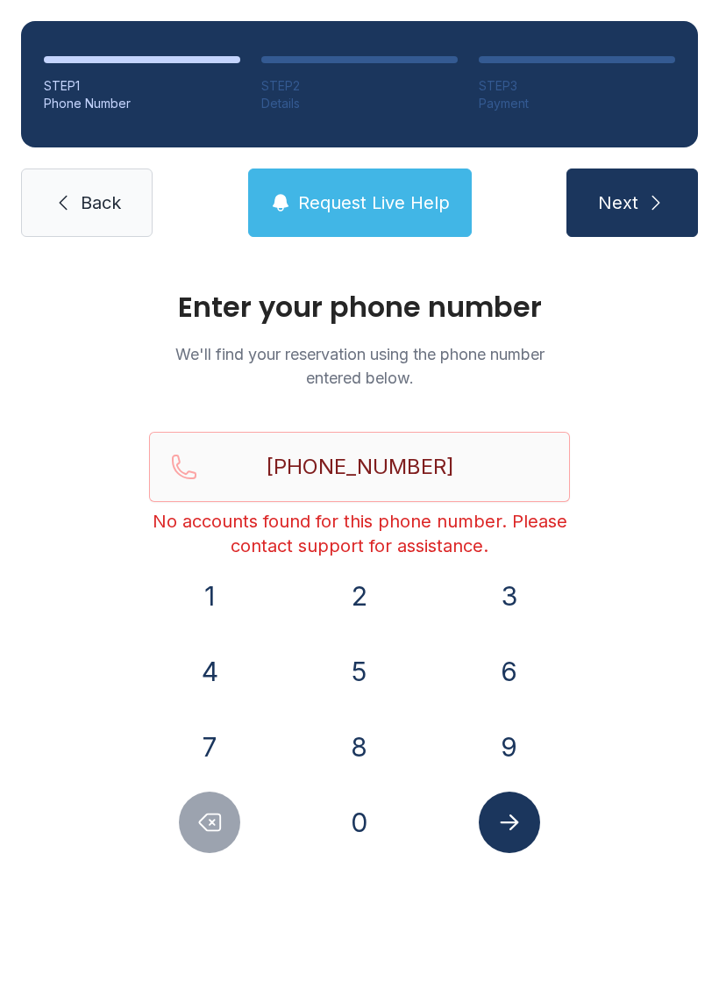
click at [395, 200] on span "Request Live Help" at bounding box center [374, 202] width 152 height 25
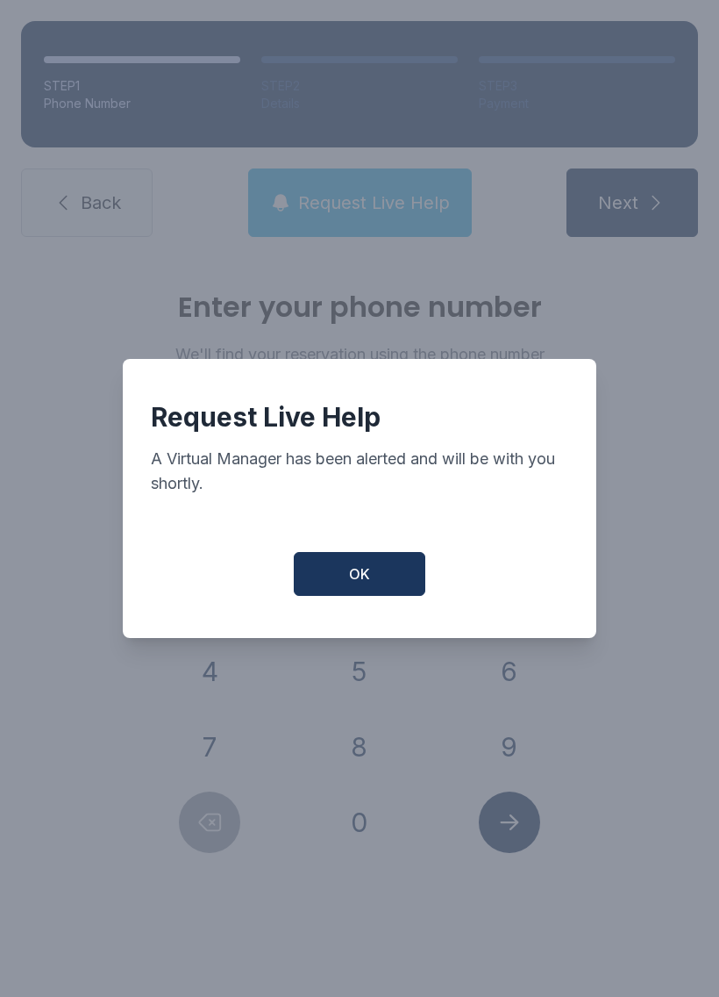
click at [403, 555] on div "Request Live Help A Virtual Manager has been alerted and will be with you short…" at bounding box center [360, 498] width 474 height 279
click at [389, 562] on button "OK" at bounding box center [360, 574] width 132 height 44
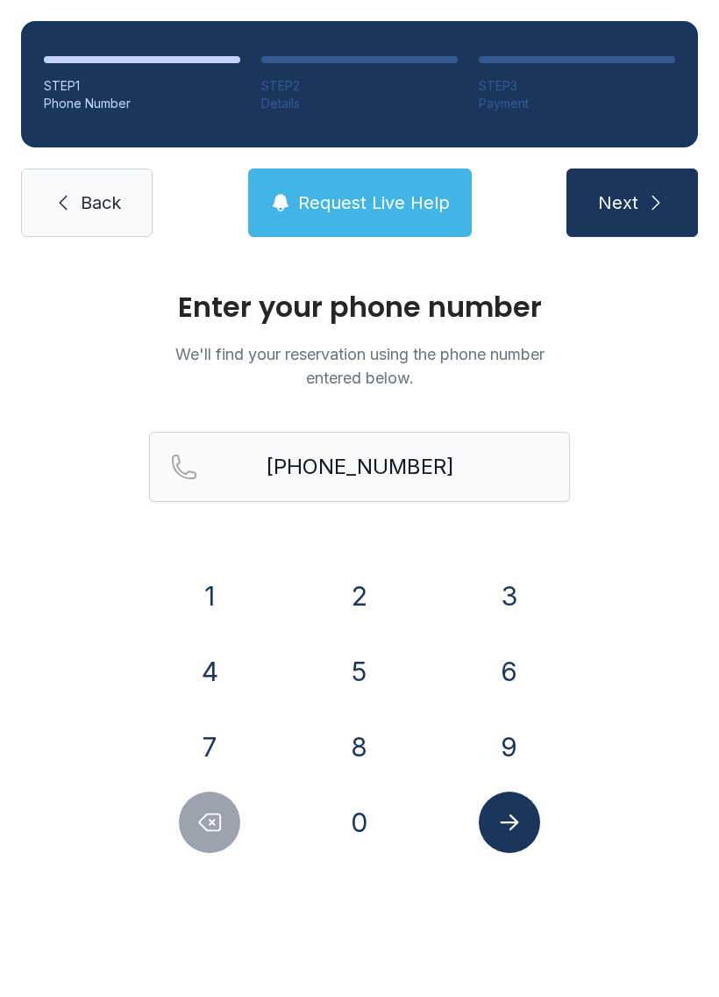
click at [389, 562] on button "OK" at bounding box center [359, 570] width 125 height 42
